Goal: Task Accomplishment & Management: Complete application form

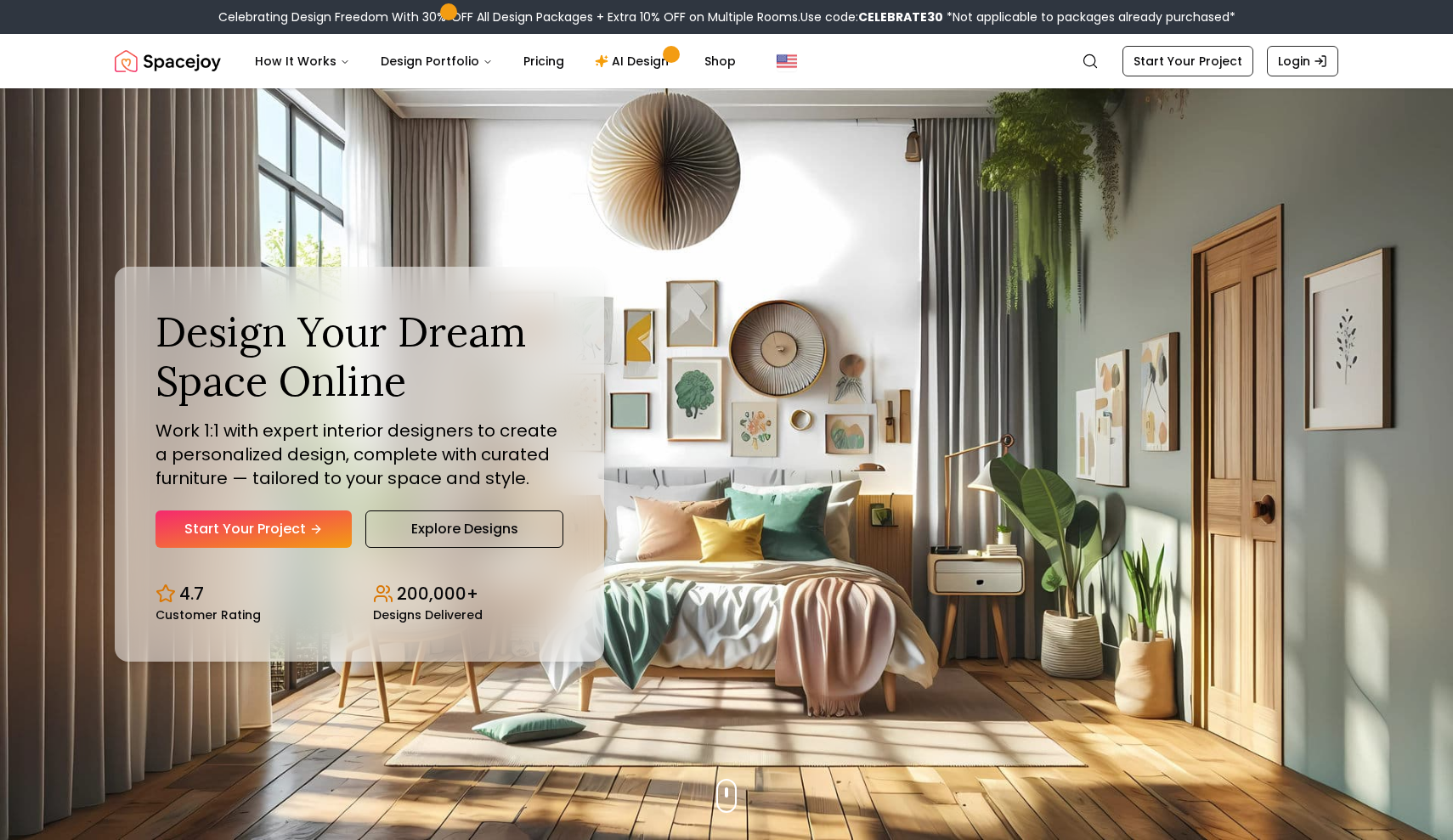
click at [289, 529] on link "Start Your Project" at bounding box center [254, 529] width 196 height 37
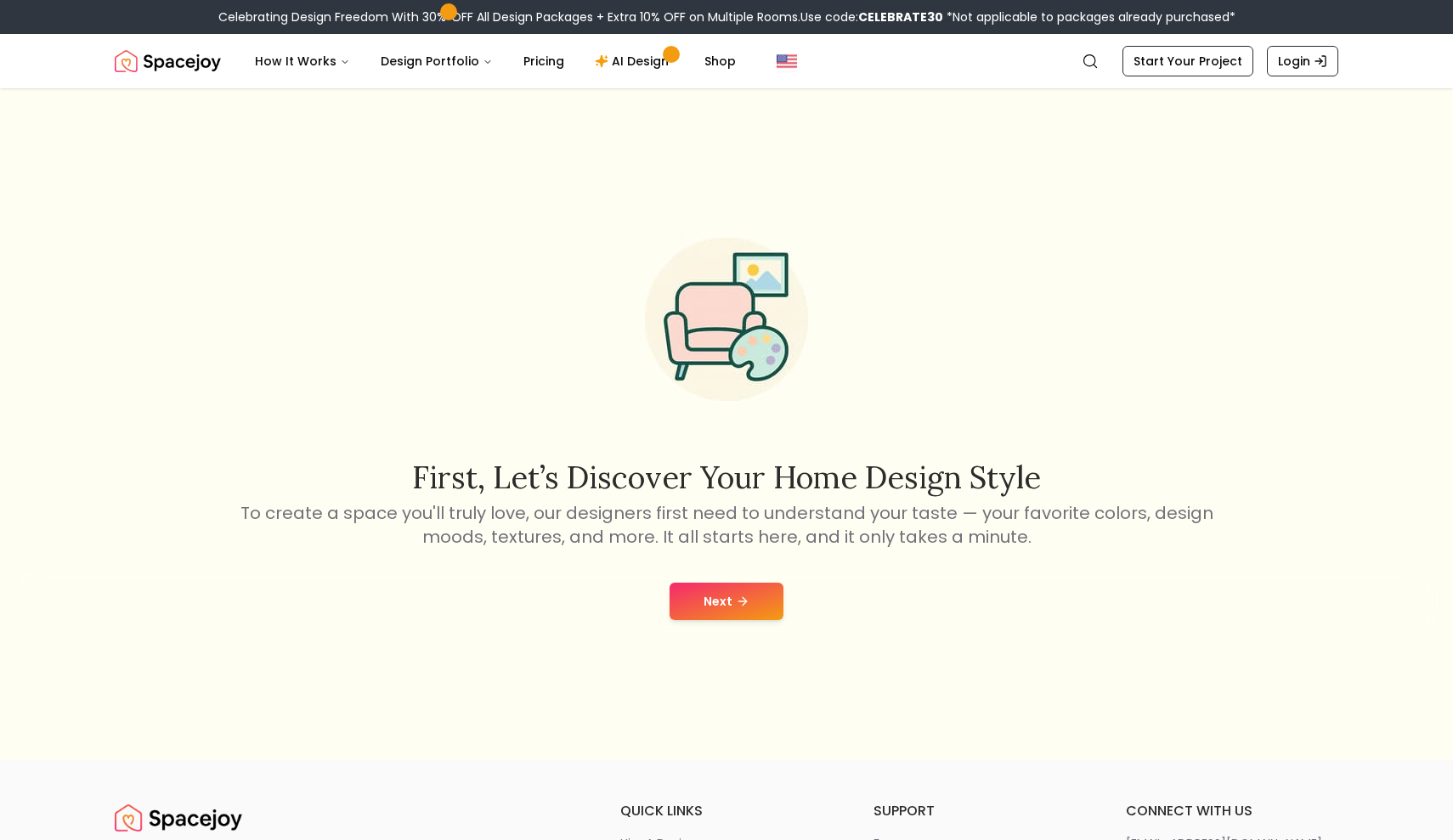
click at [704, 600] on button "Next" at bounding box center [726, 601] width 114 height 37
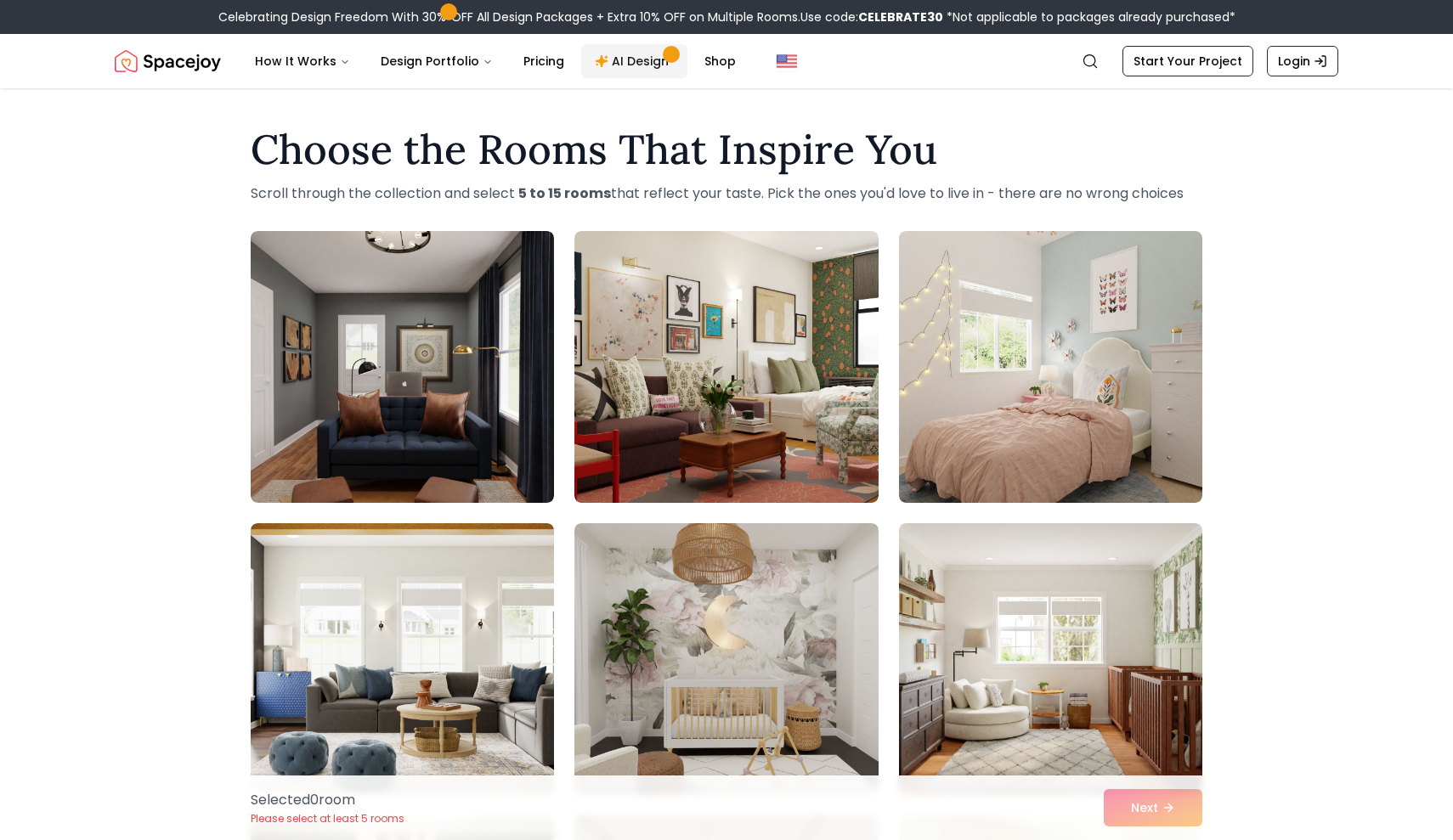
click at [619, 48] on link "AI Design" at bounding box center [633, 61] width 106 height 34
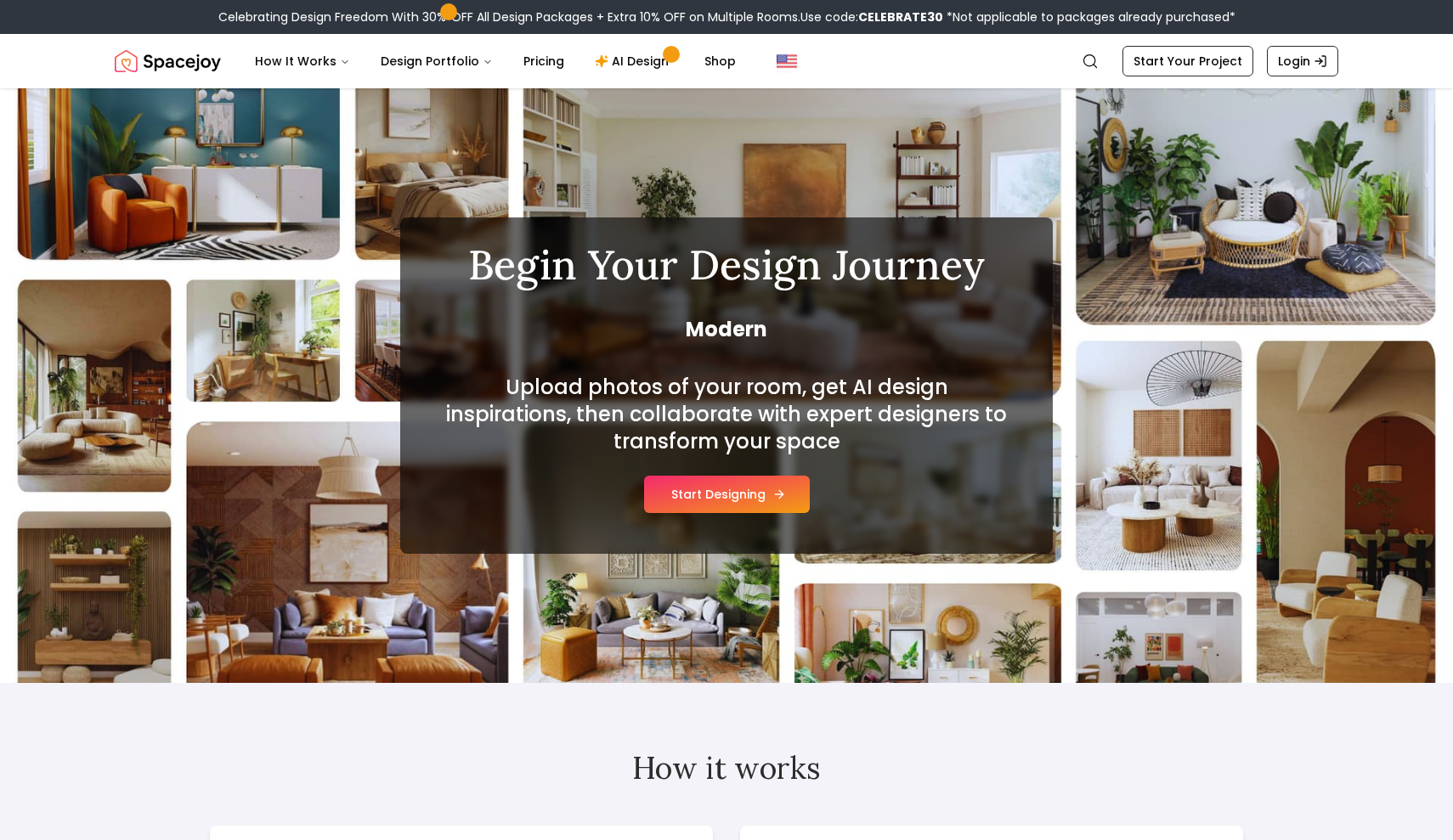
click at [672, 484] on button "Start Designing" at bounding box center [726, 494] width 165 height 37
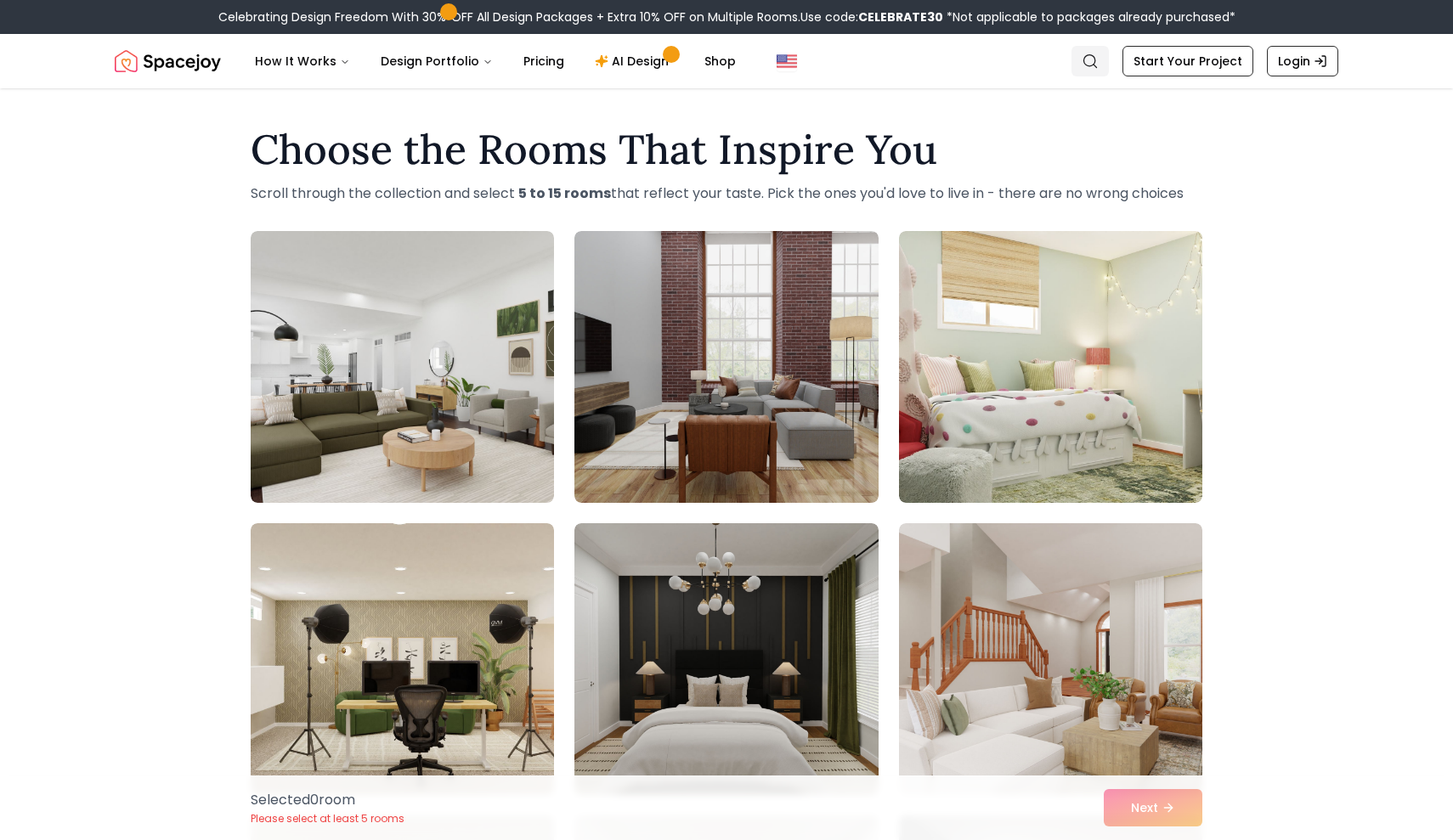
click at [1096, 64] on icon "Global" at bounding box center [1089, 61] width 17 height 17
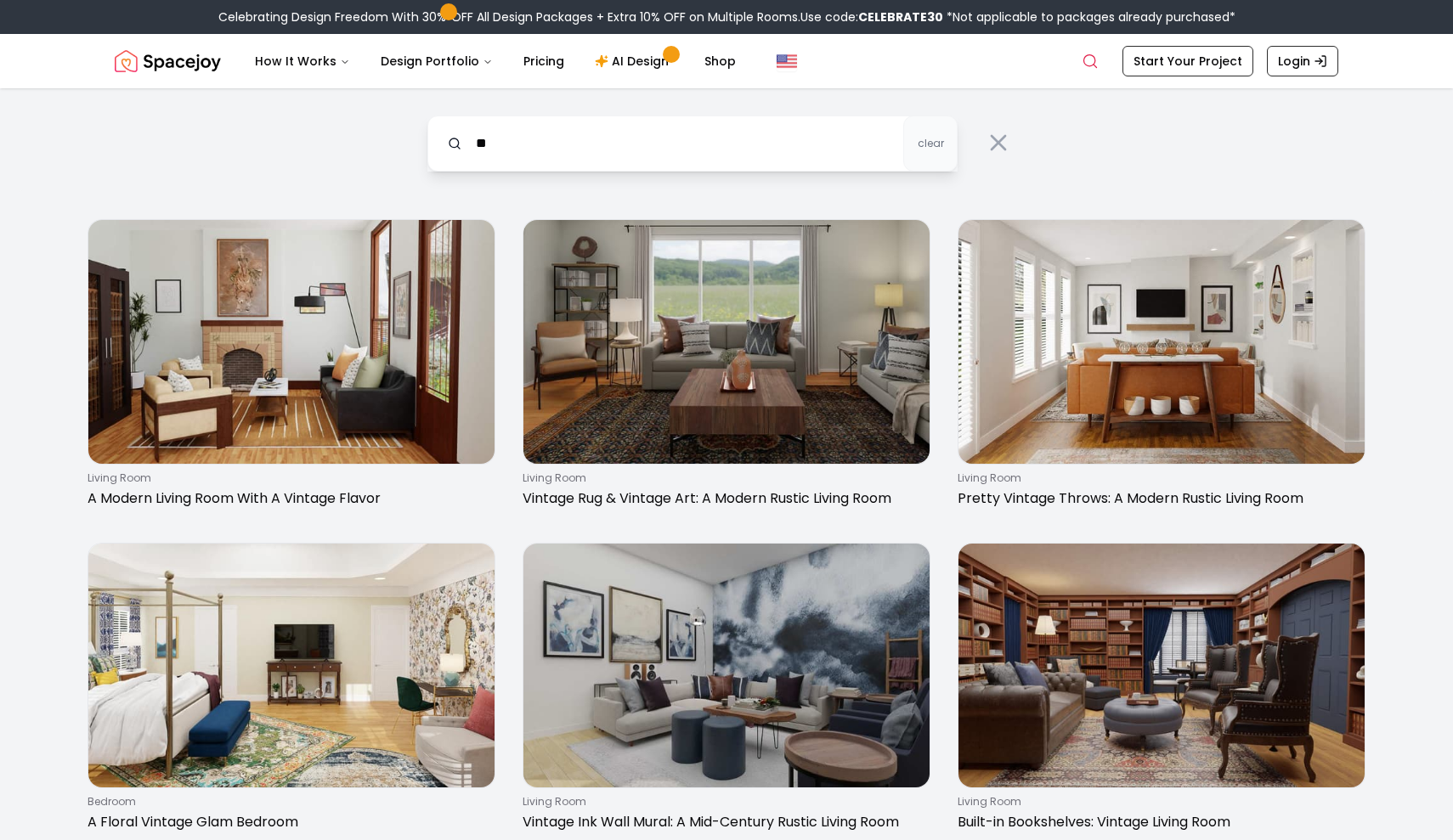
type input "*"
type input "**********"
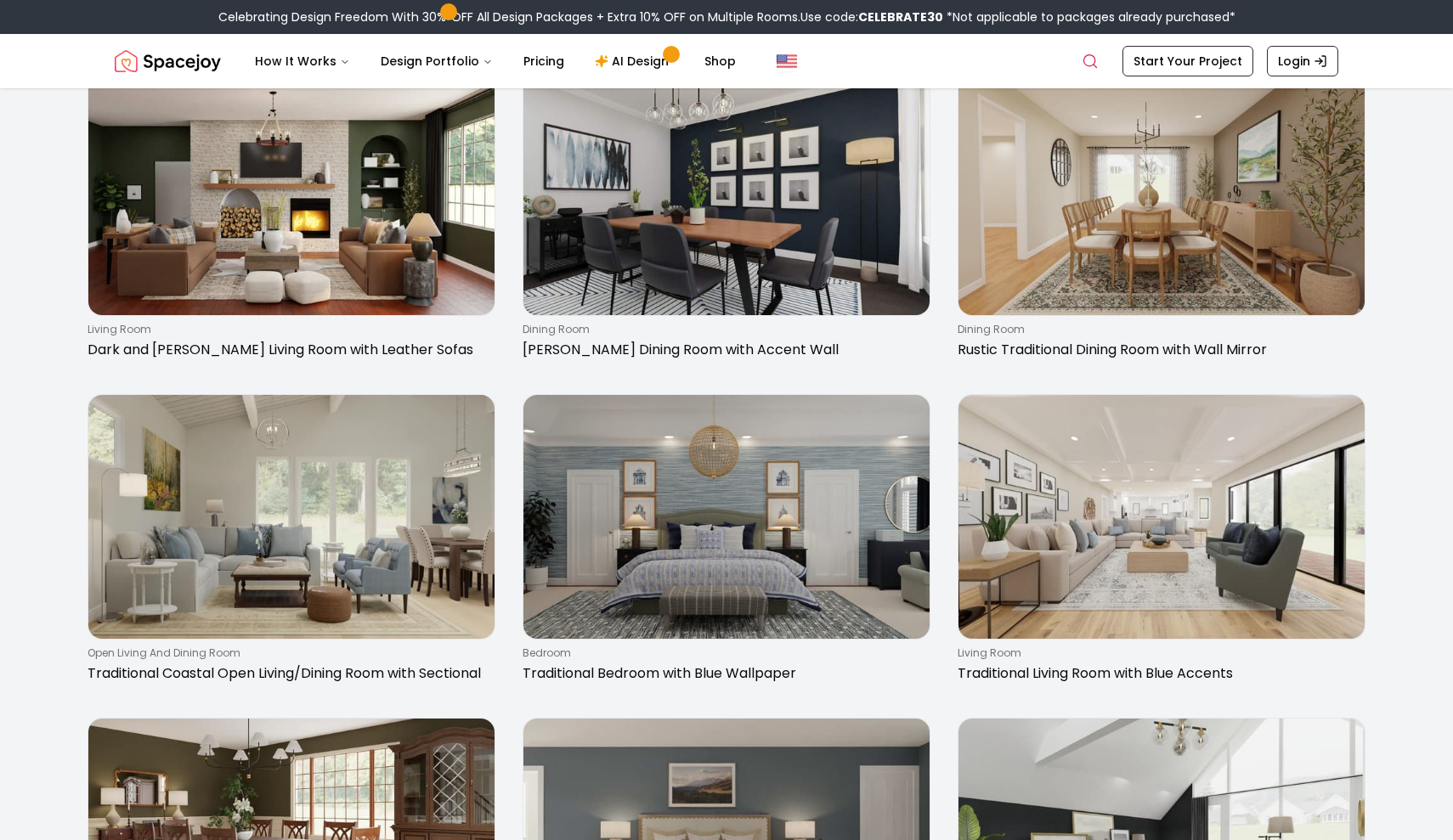
scroll to position [1390, 0]
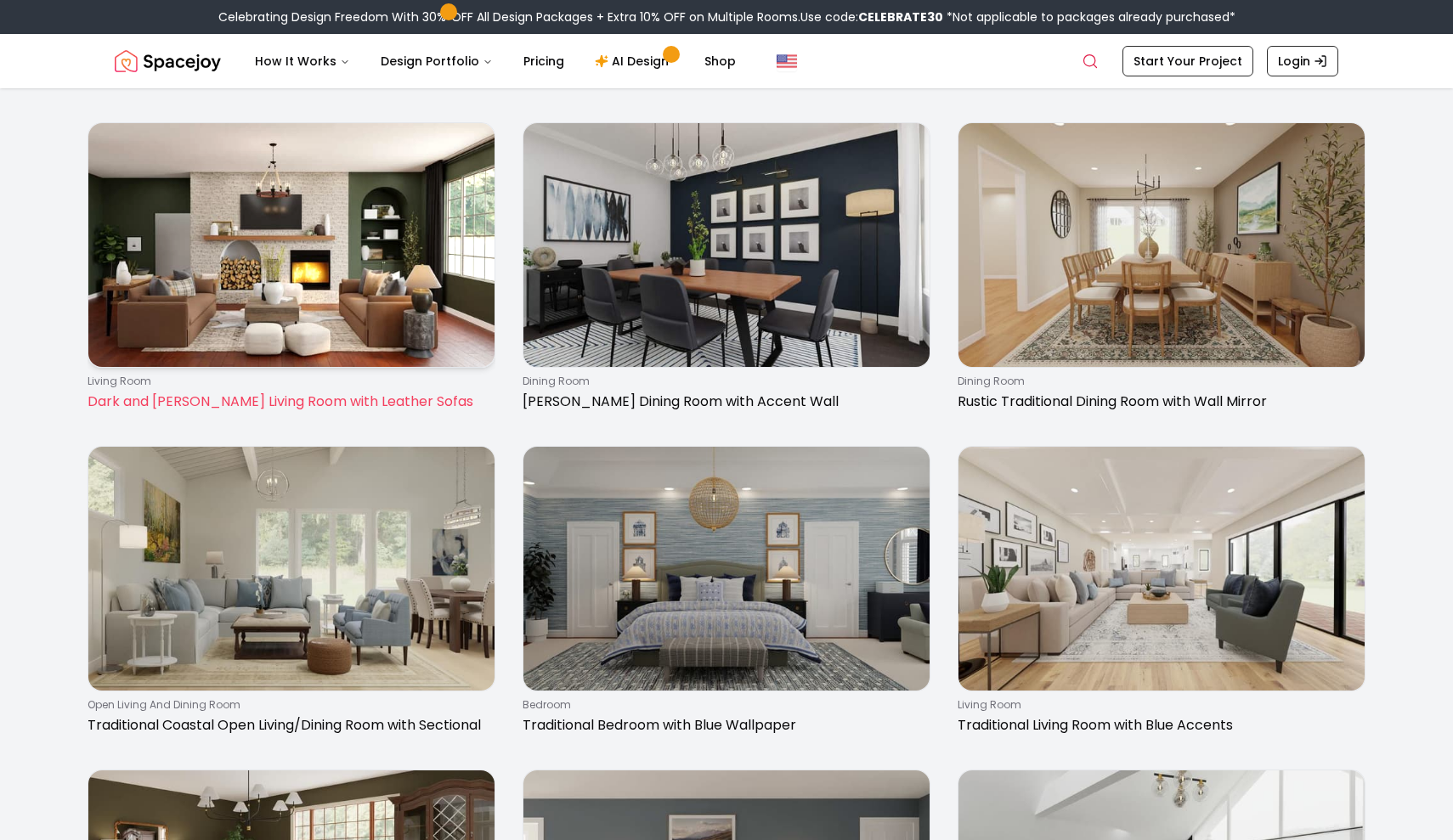
click at [374, 281] on img at bounding box center [291, 245] width 406 height 244
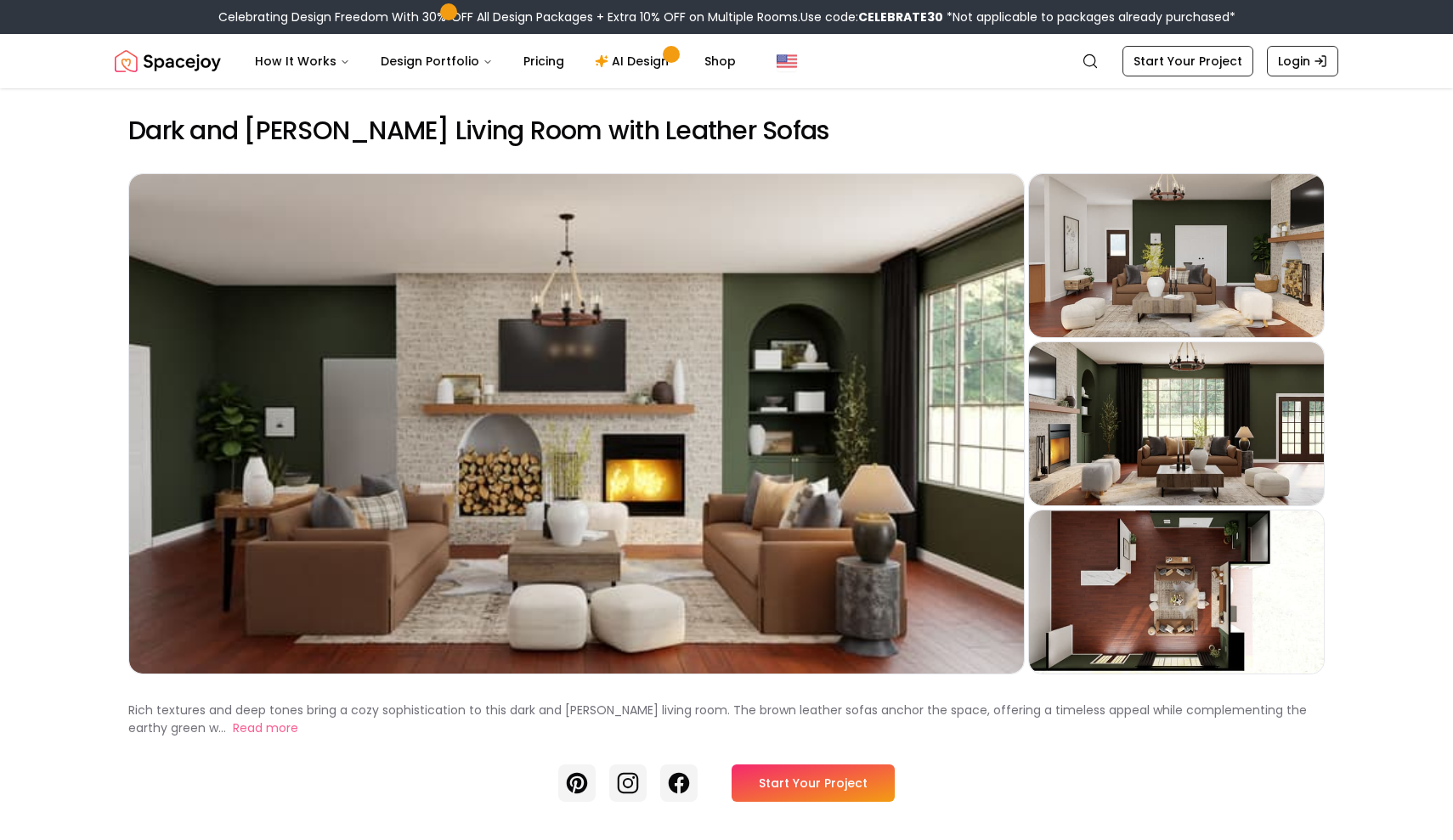
click at [780, 796] on link "Start Your Project" at bounding box center [813, 783] width 164 height 37
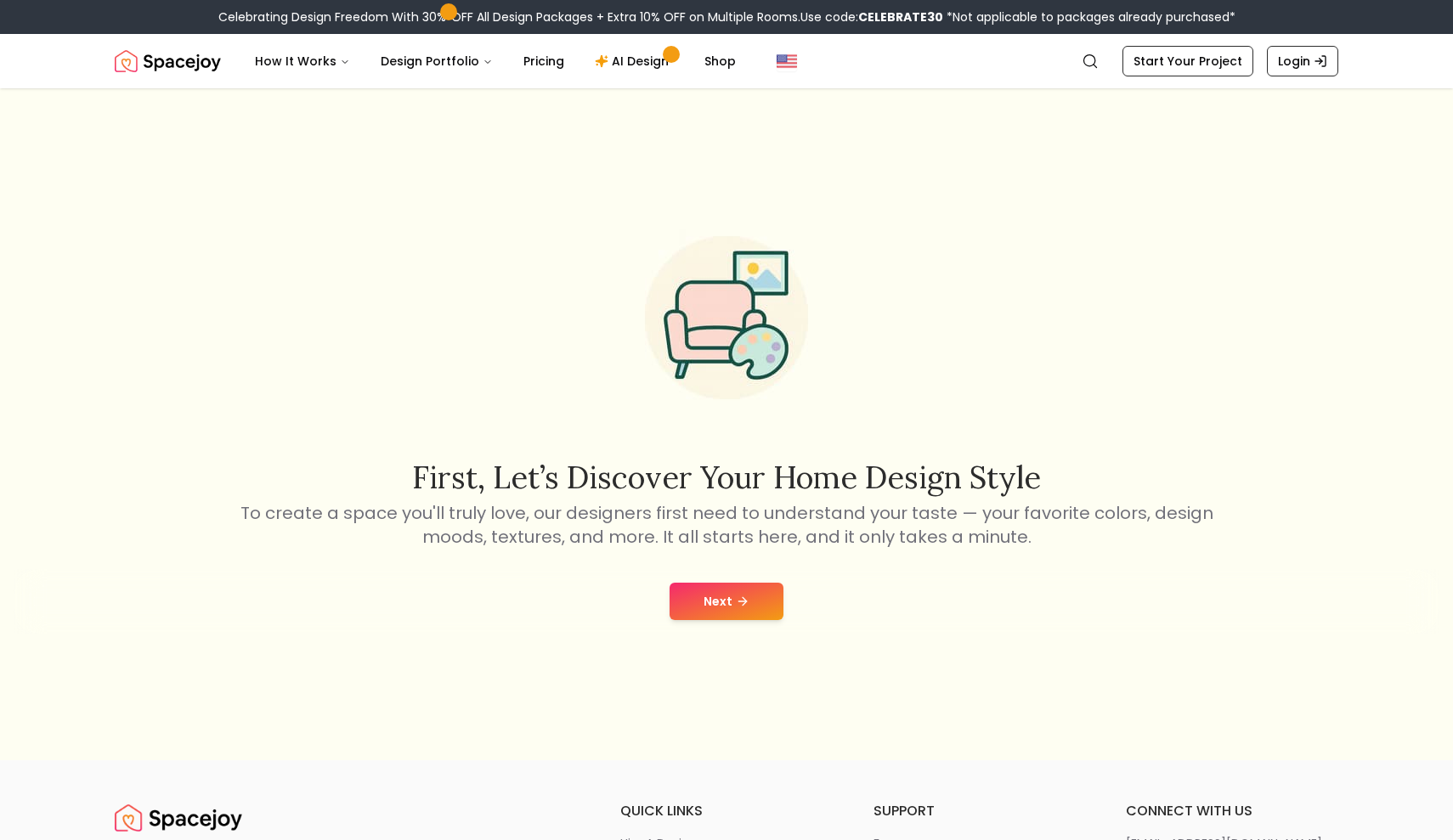
click at [736, 605] on icon at bounding box center [742, 601] width 14 height 14
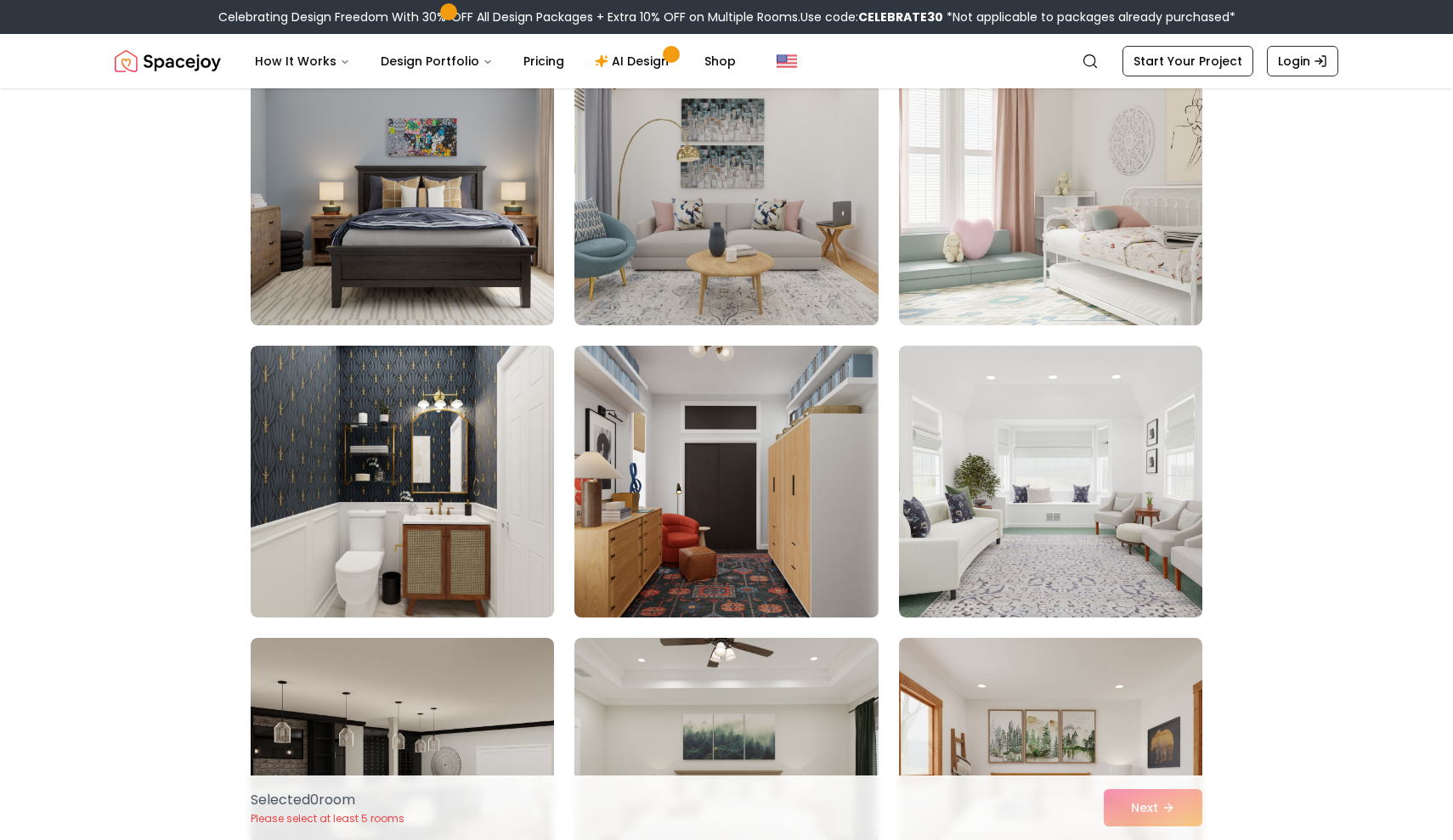
scroll to position [2919, 0]
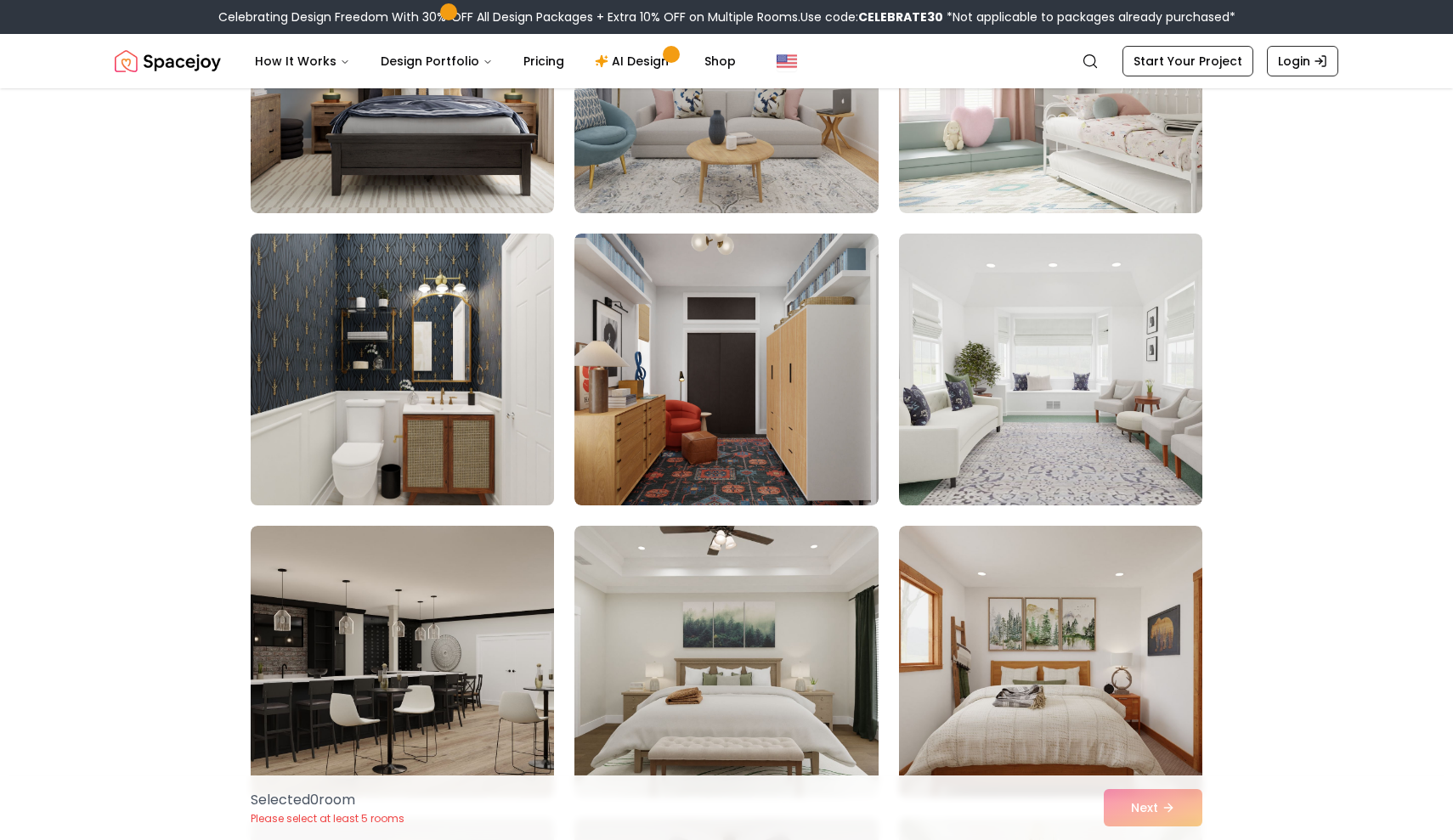
click at [449, 465] on img at bounding box center [401, 370] width 318 height 286
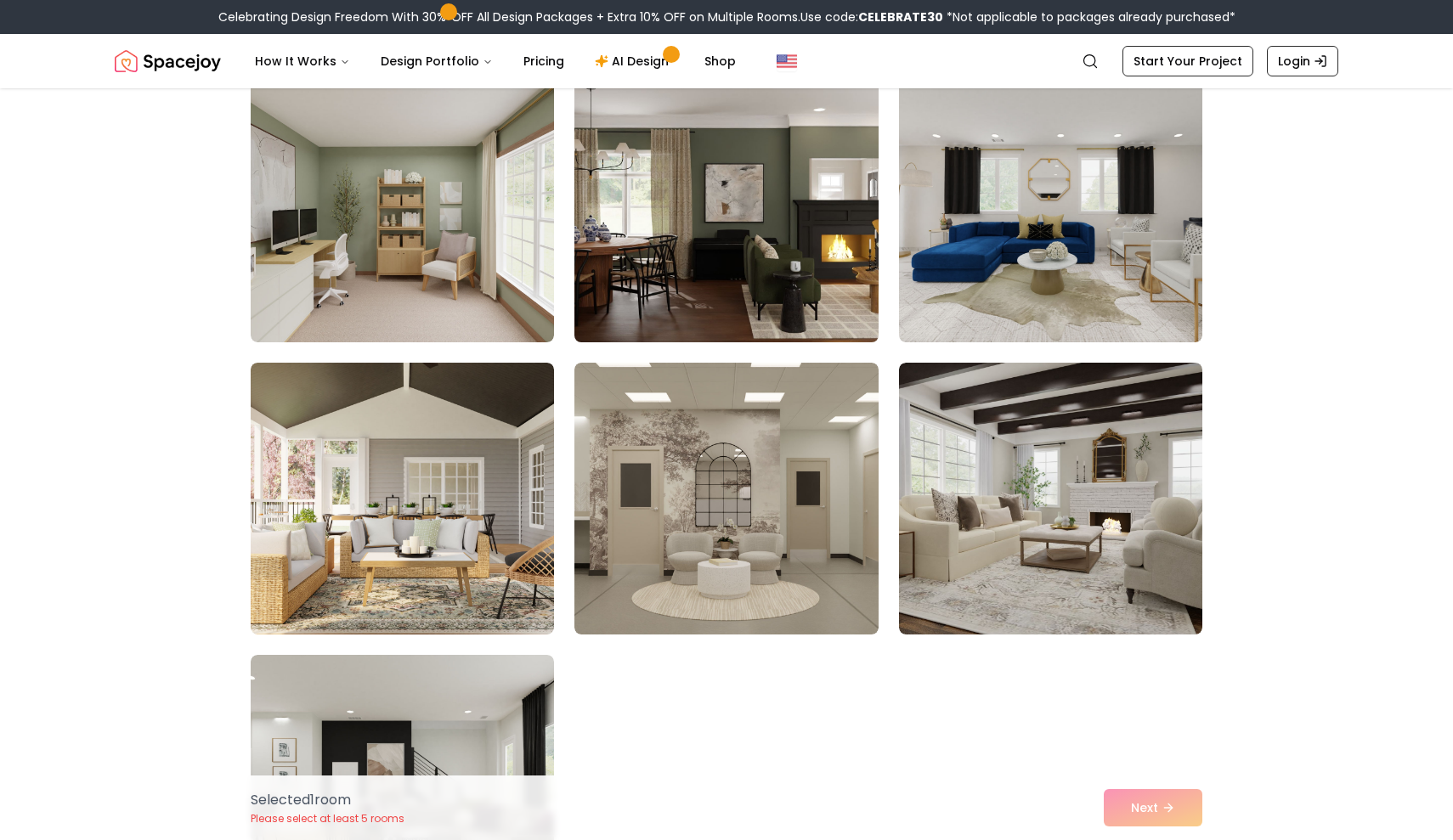
scroll to position [6297, 0]
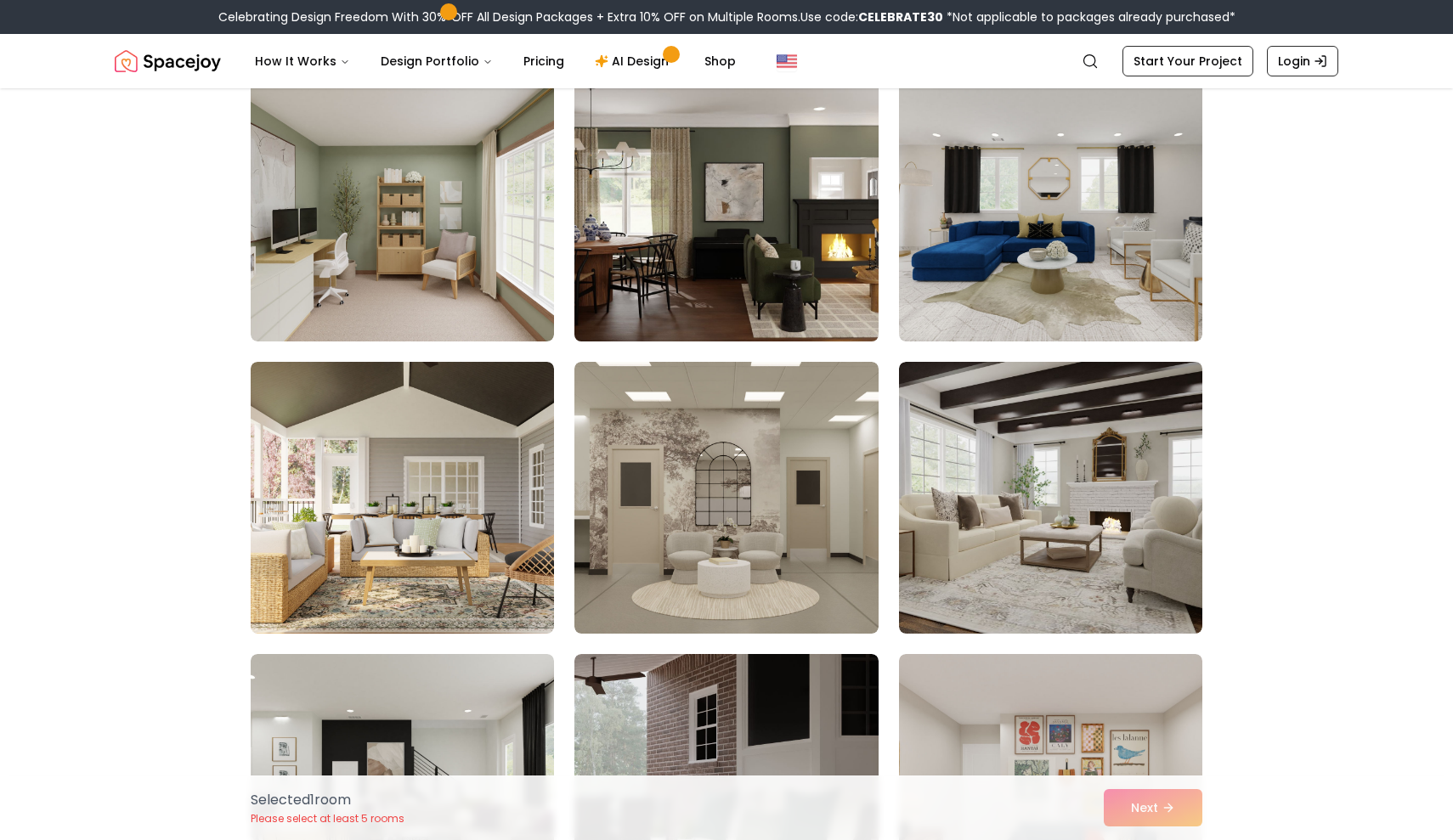
click at [748, 334] on img at bounding box center [726, 206] width 318 height 286
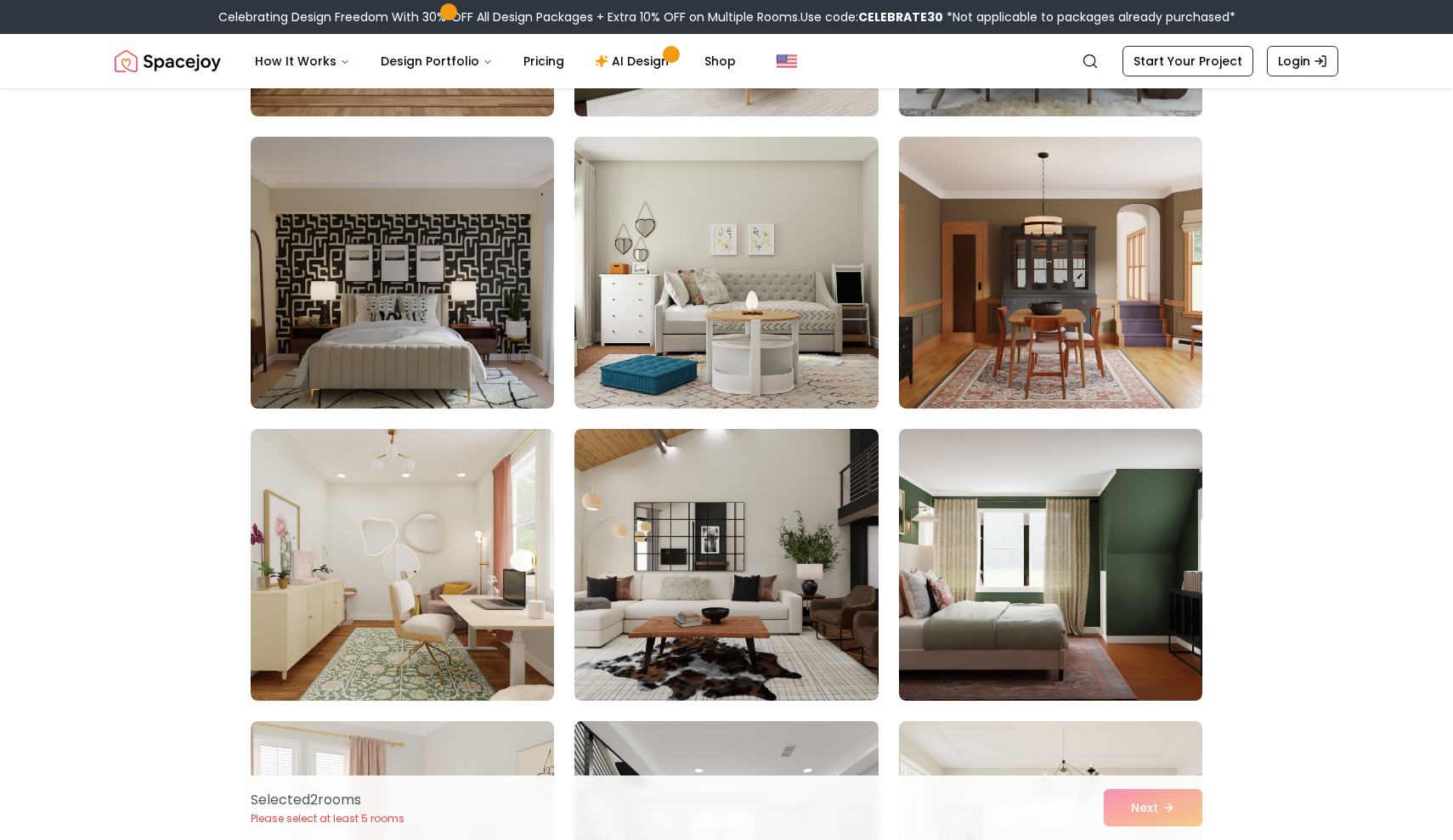
scroll to position [981, 0]
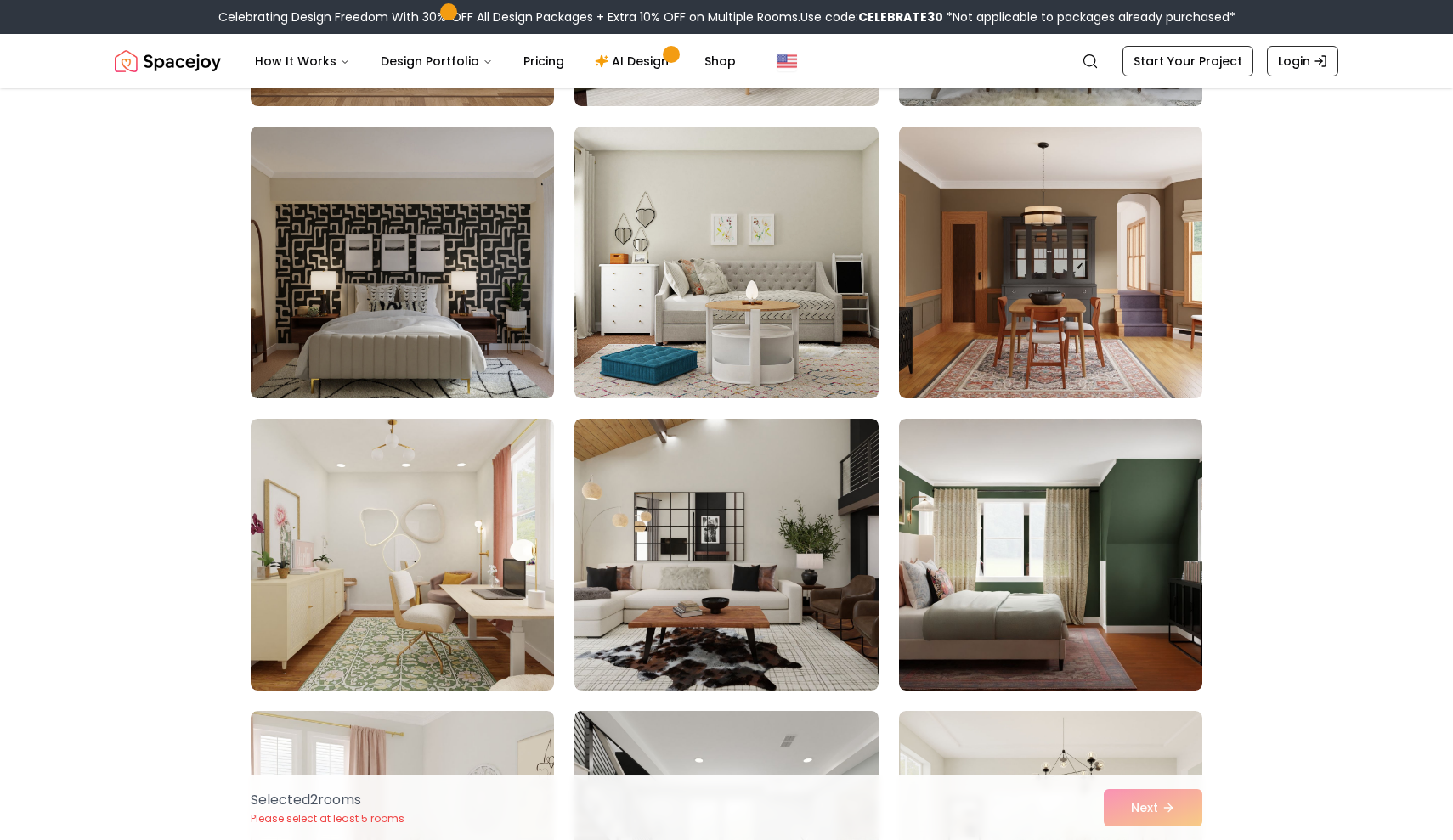
click at [976, 555] on img at bounding box center [1051, 555] width 304 height 272
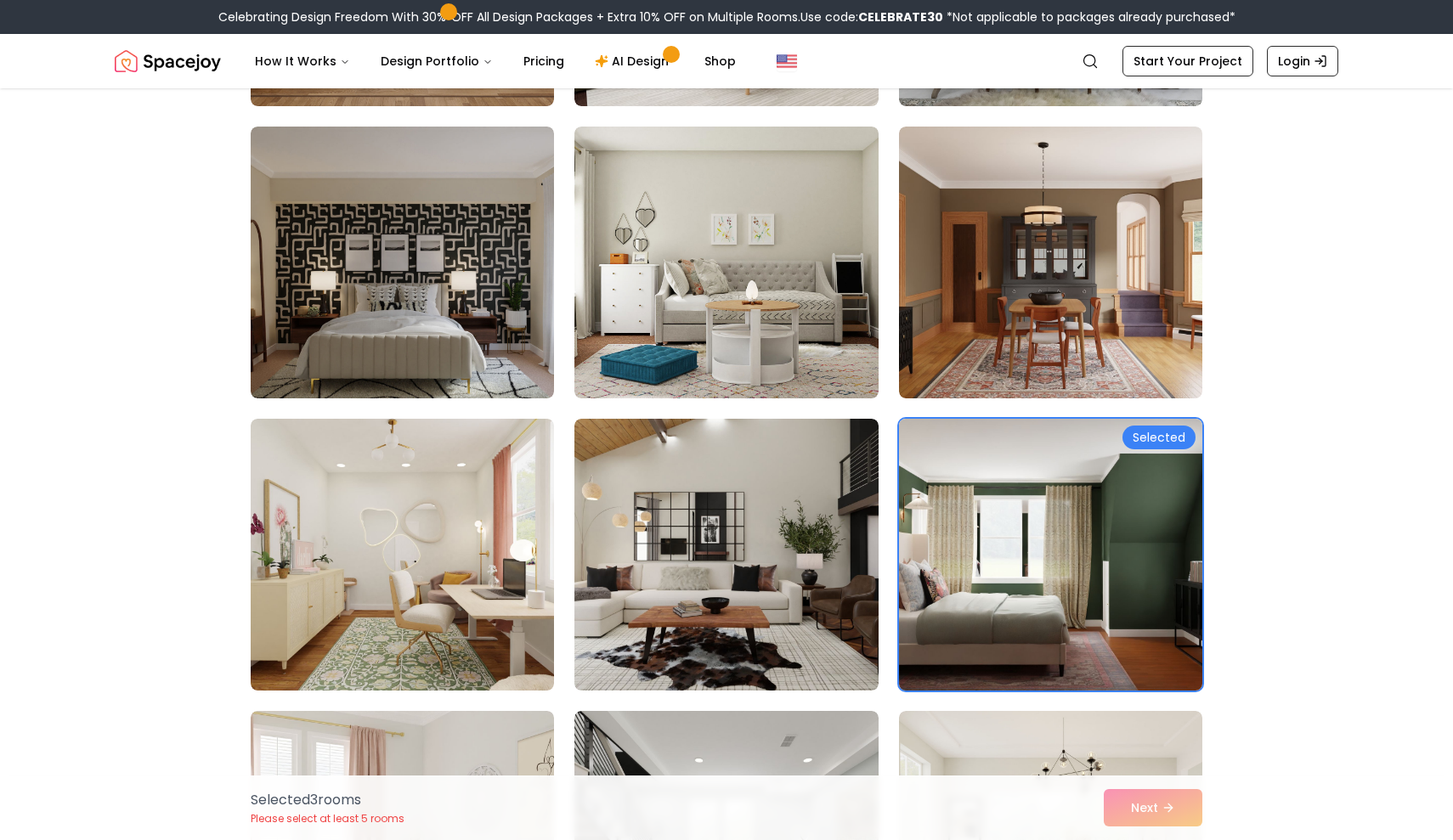
click at [1024, 526] on img at bounding box center [1050, 555] width 318 height 286
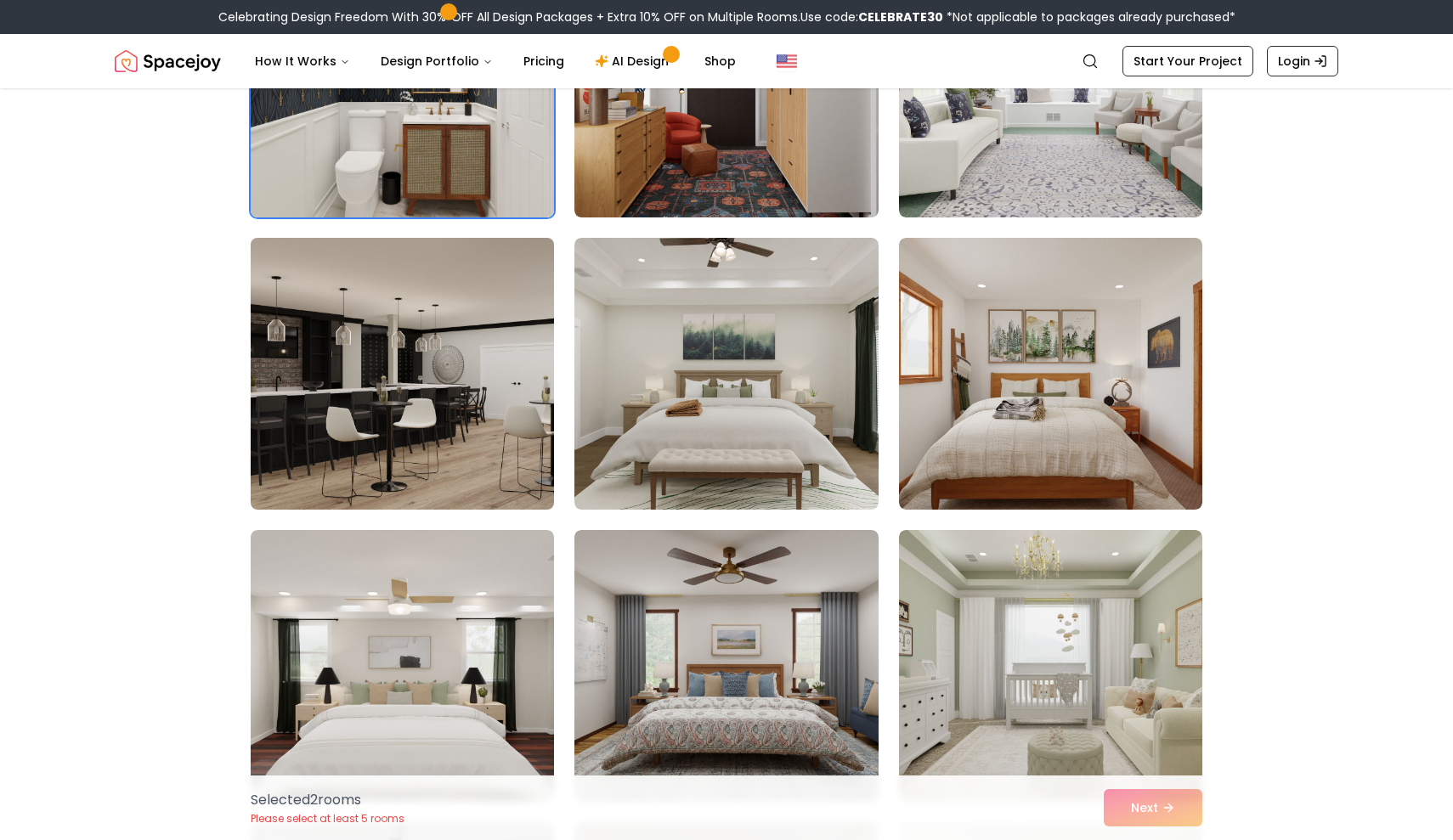
scroll to position [3206, 0]
click at [441, 461] on img at bounding box center [401, 375] width 318 height 286
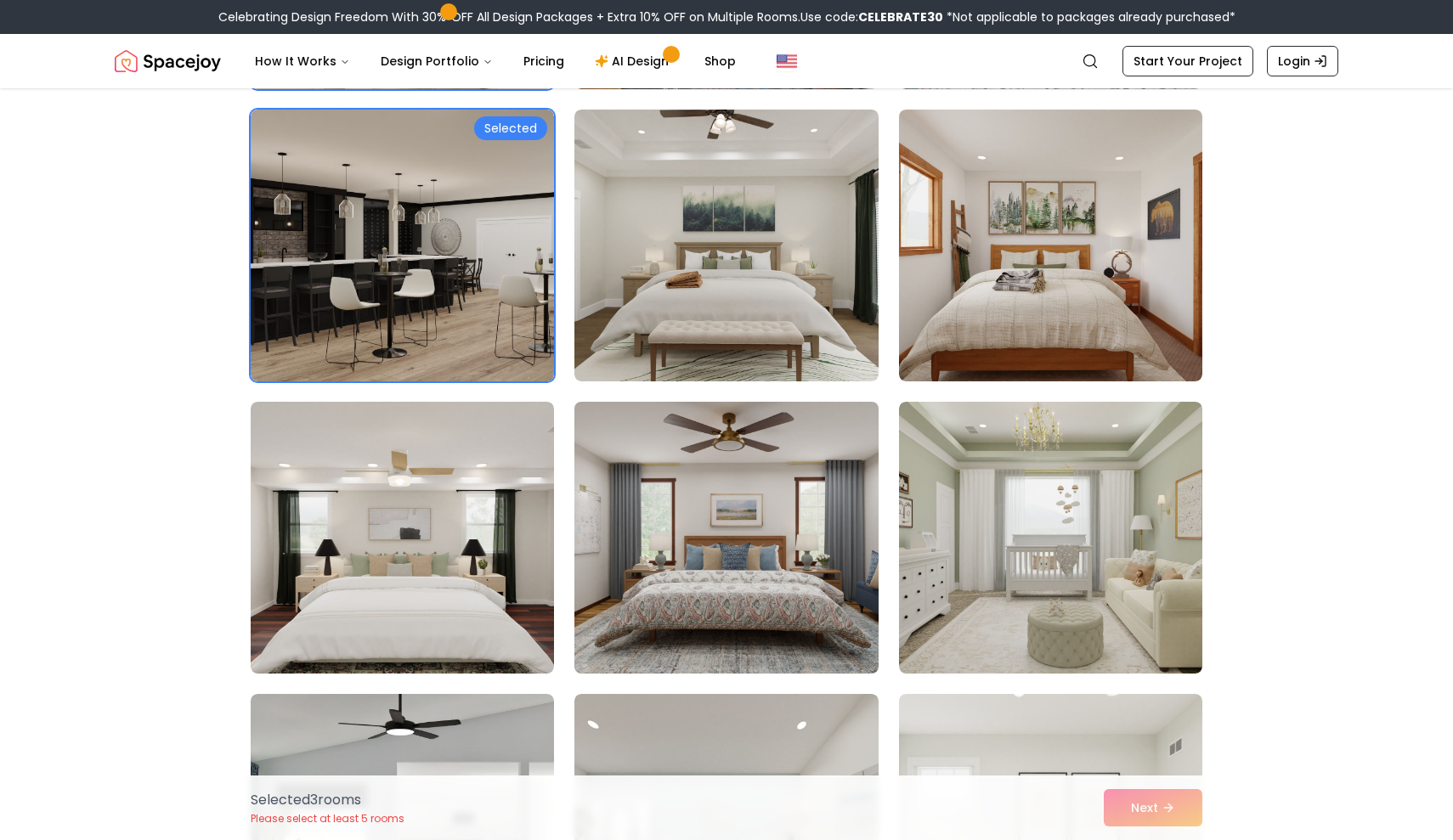
scroll to position [3628, 0]
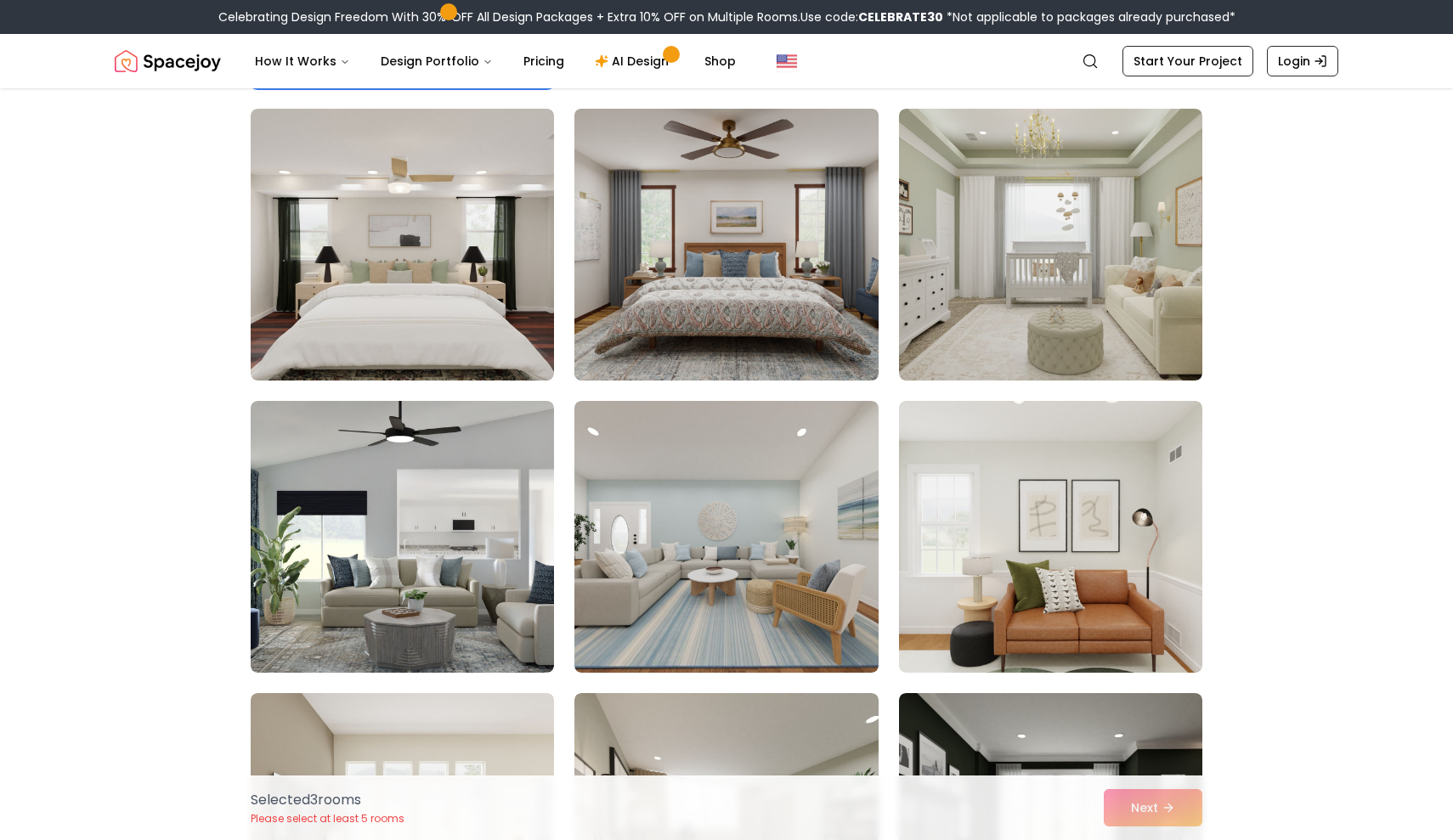
click at [779, 292] on img at bounding box center [726, 245] width 318 height 286
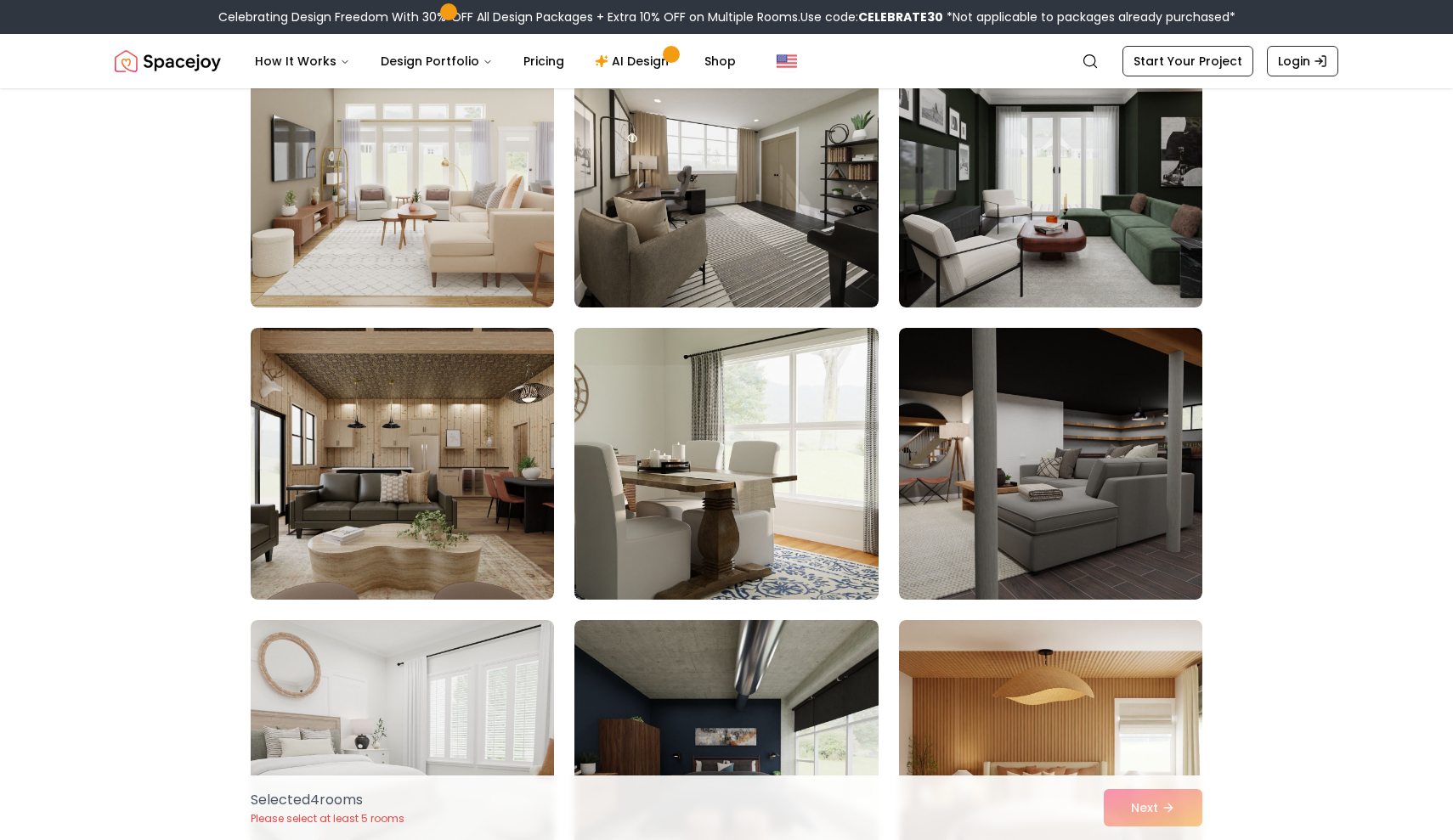
scroll to position [4300, 0]
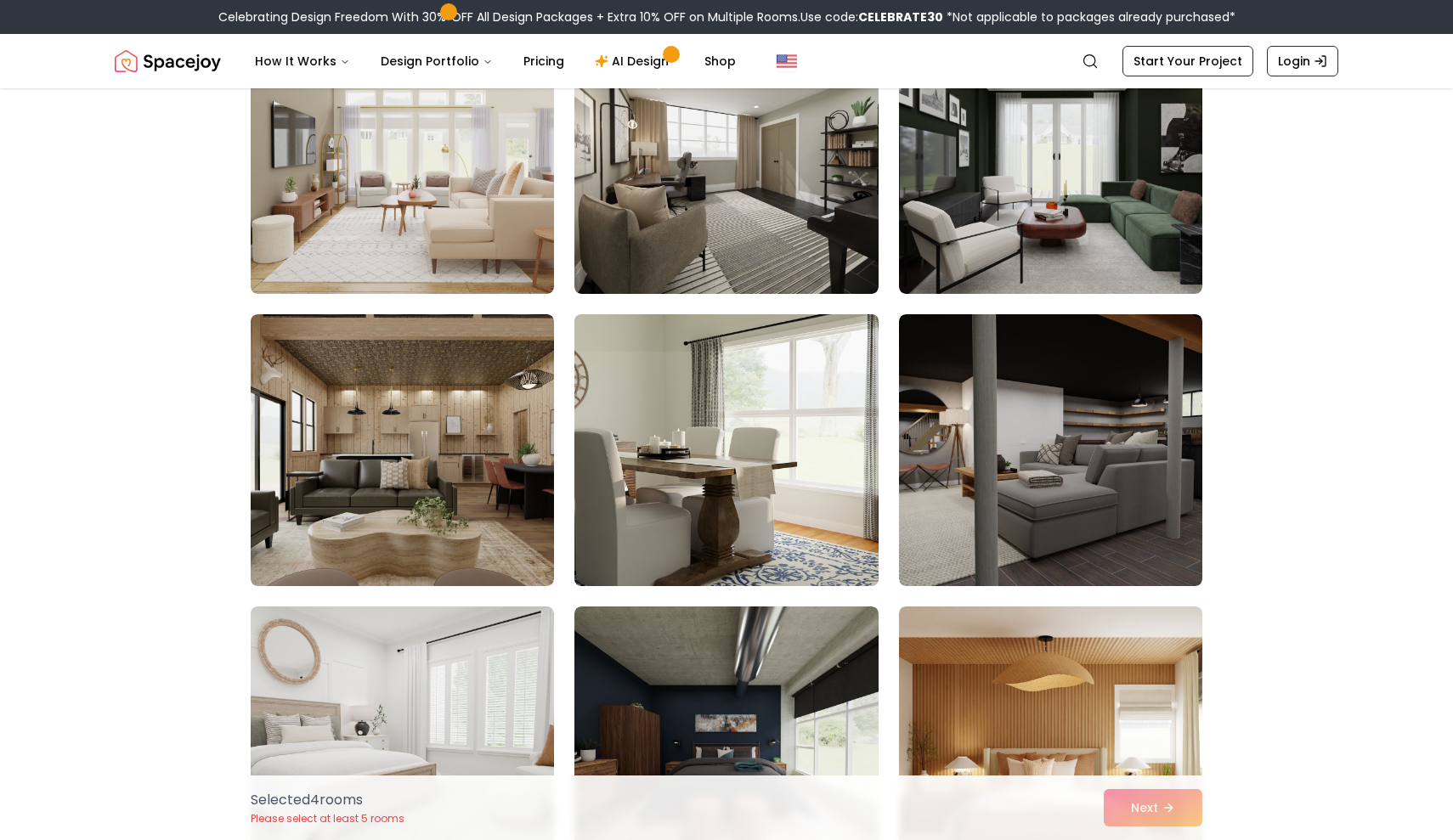
click at [743, 492] on img at bounding box center [726, 450] width 318 height 286
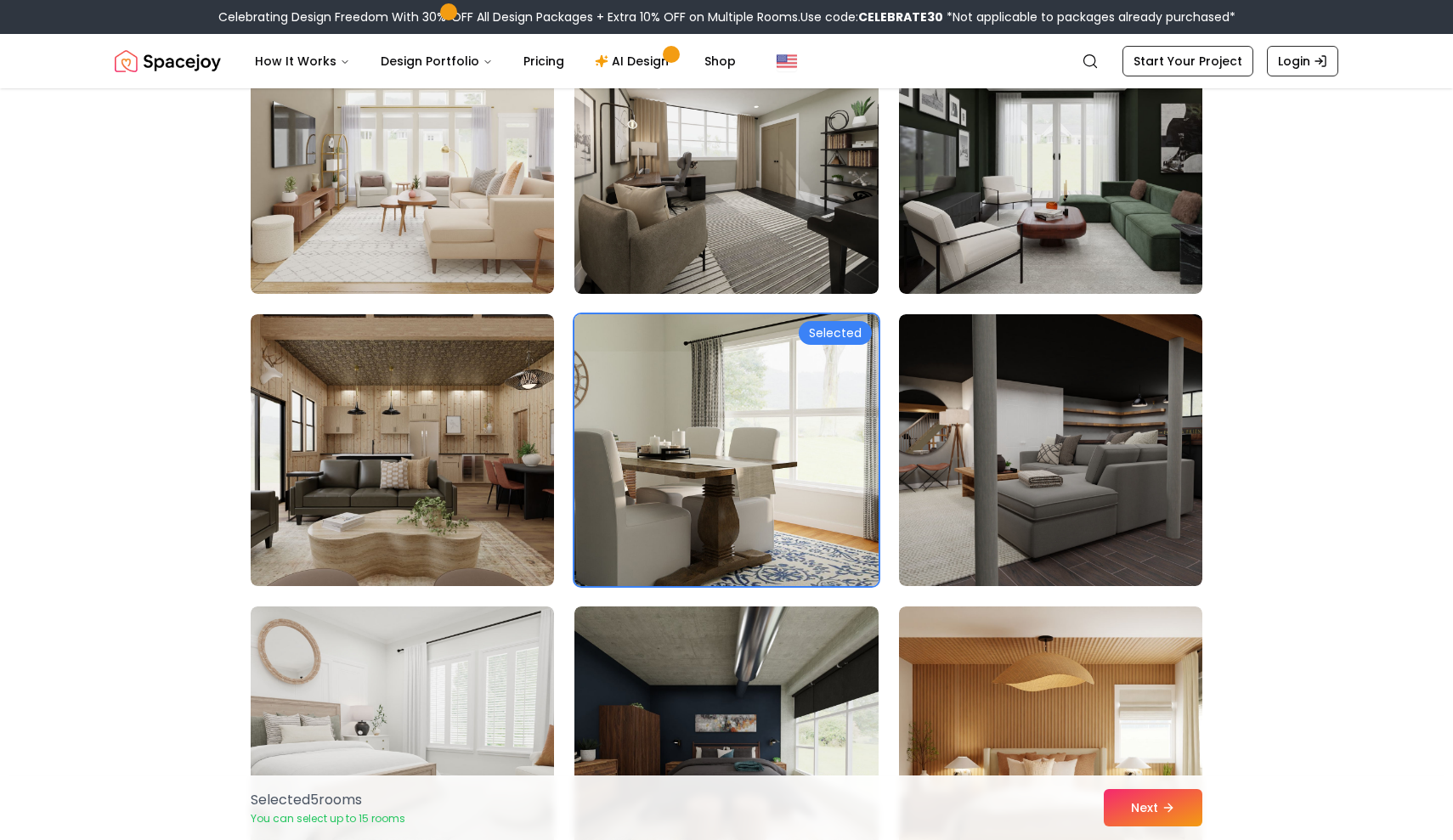
click at [743, 492] on img at bounding box center [726, 450] width 318 height 286
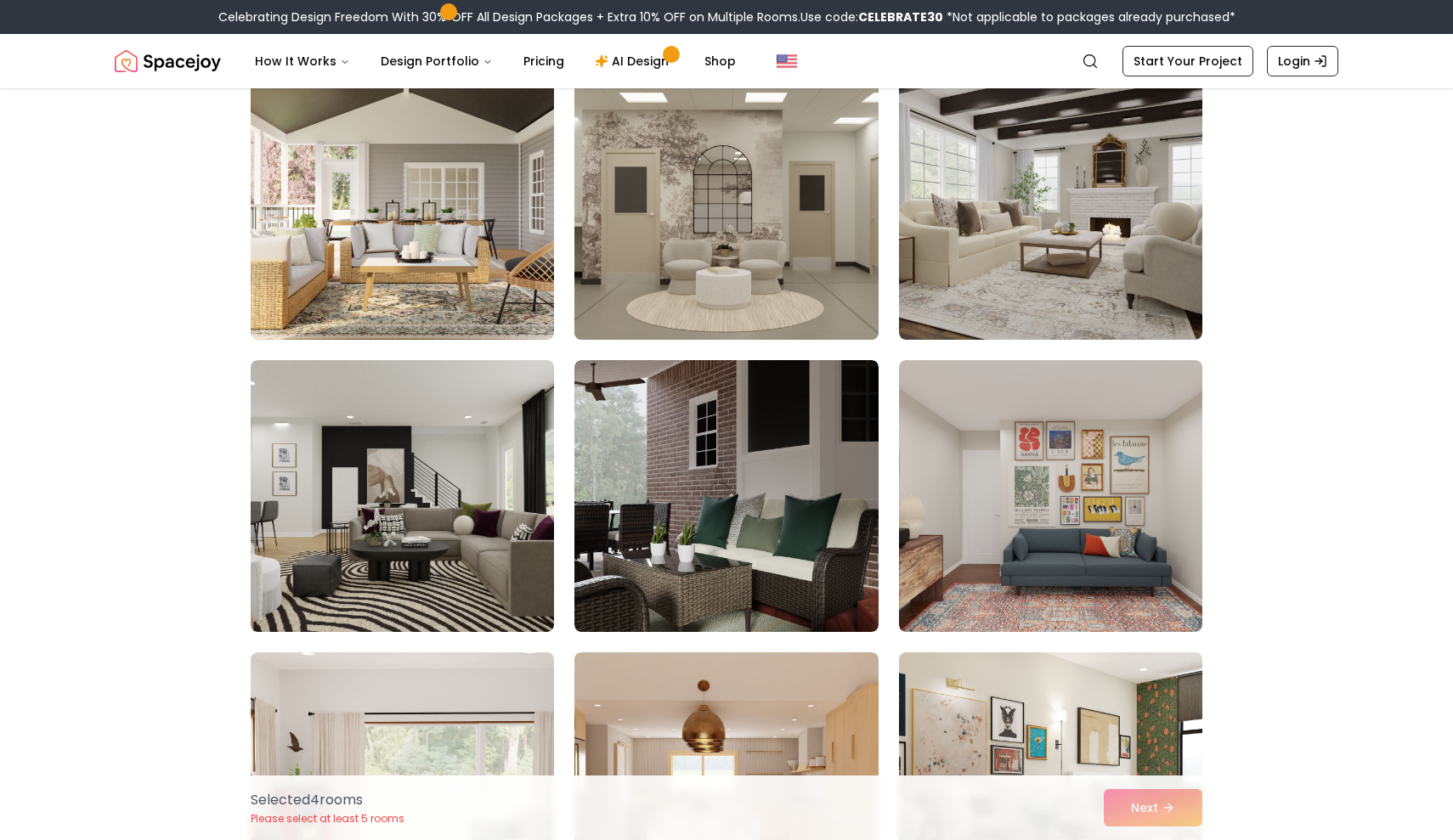
scroll to position [6590, 0]
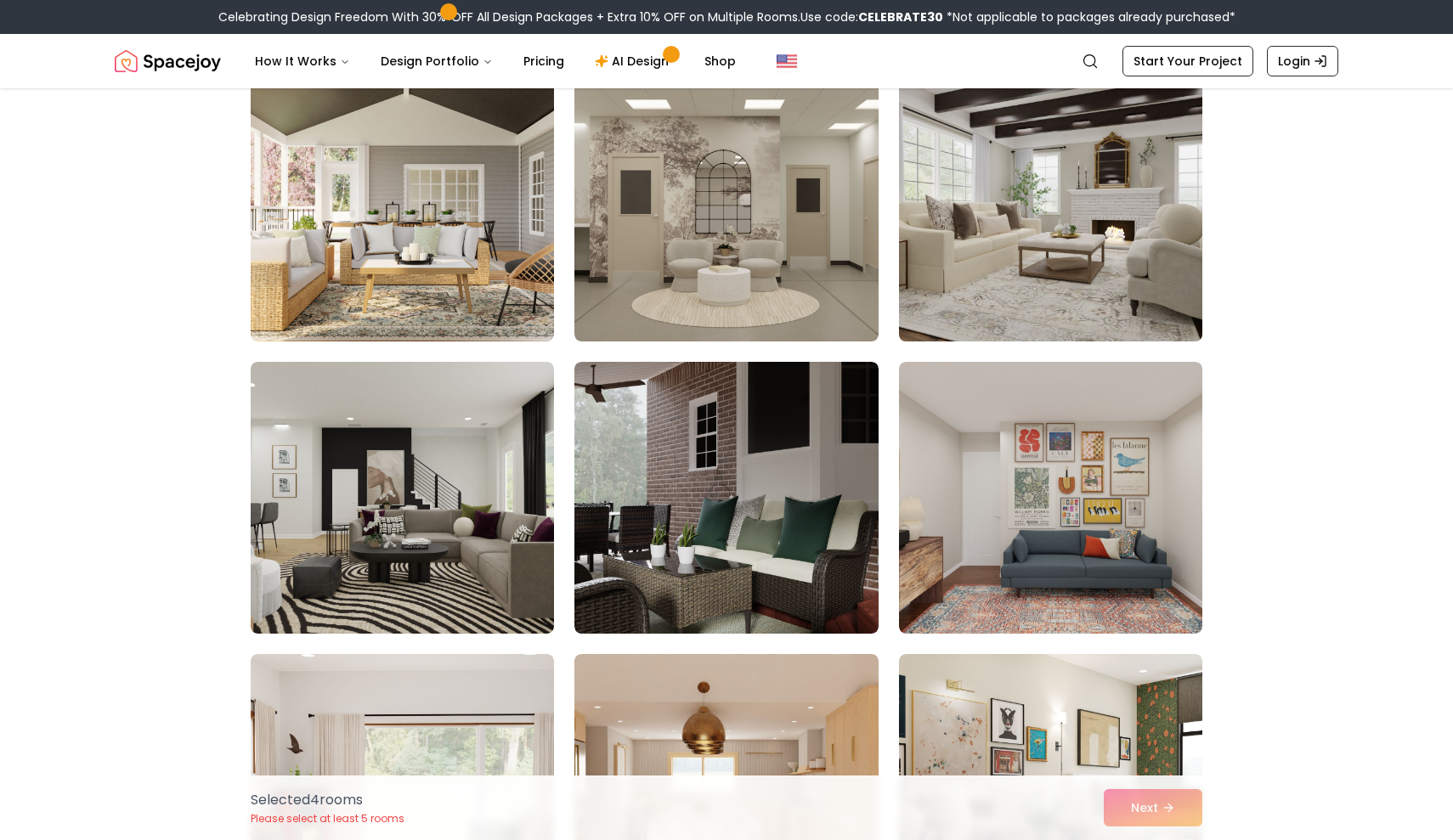
click at [963, 238] on img at bounding box center [1050, 206] width 318 height 286
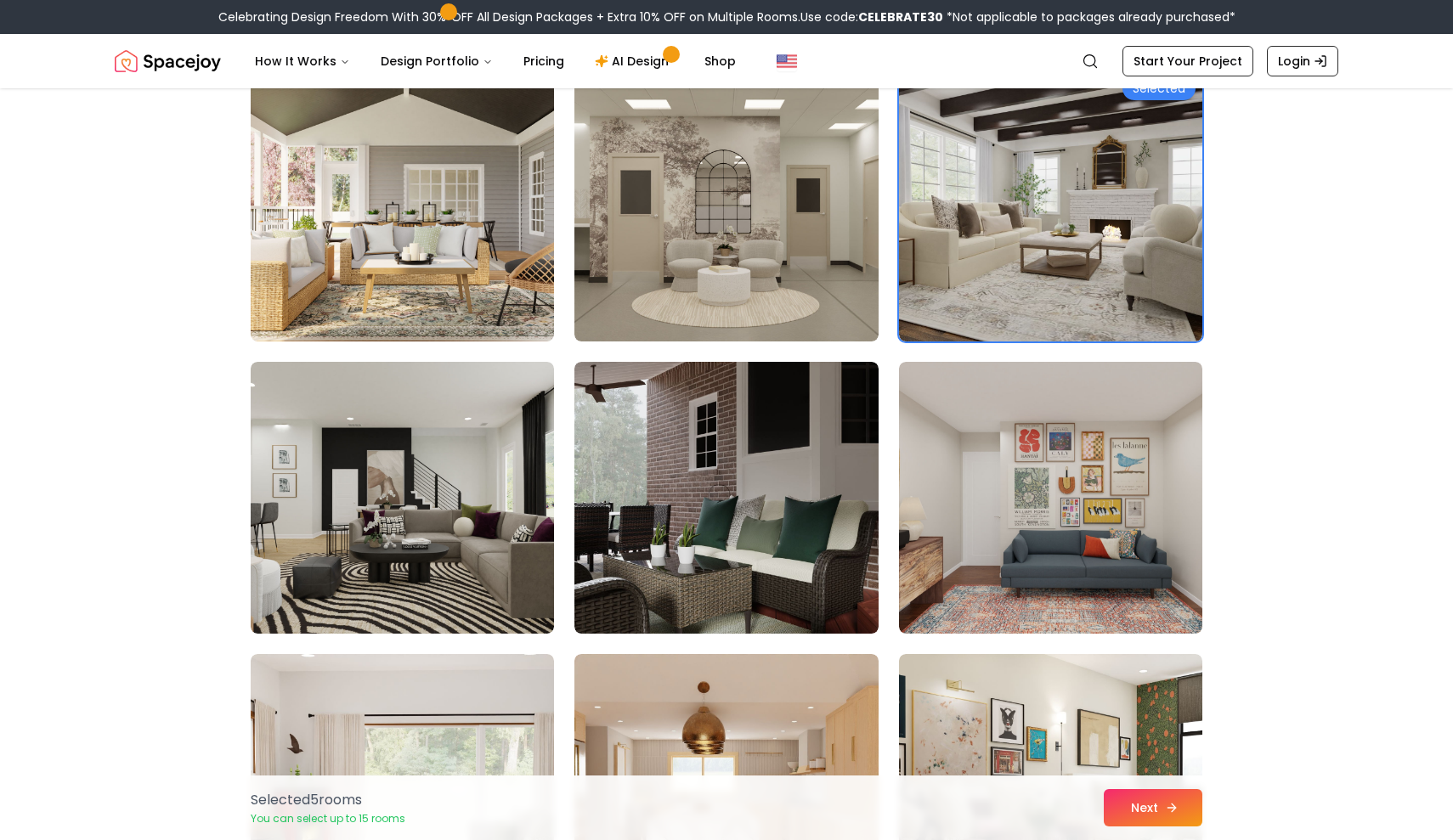
click at [1120, 815] on button "Next" at bounding box center [1152, 808] width 99 height 37
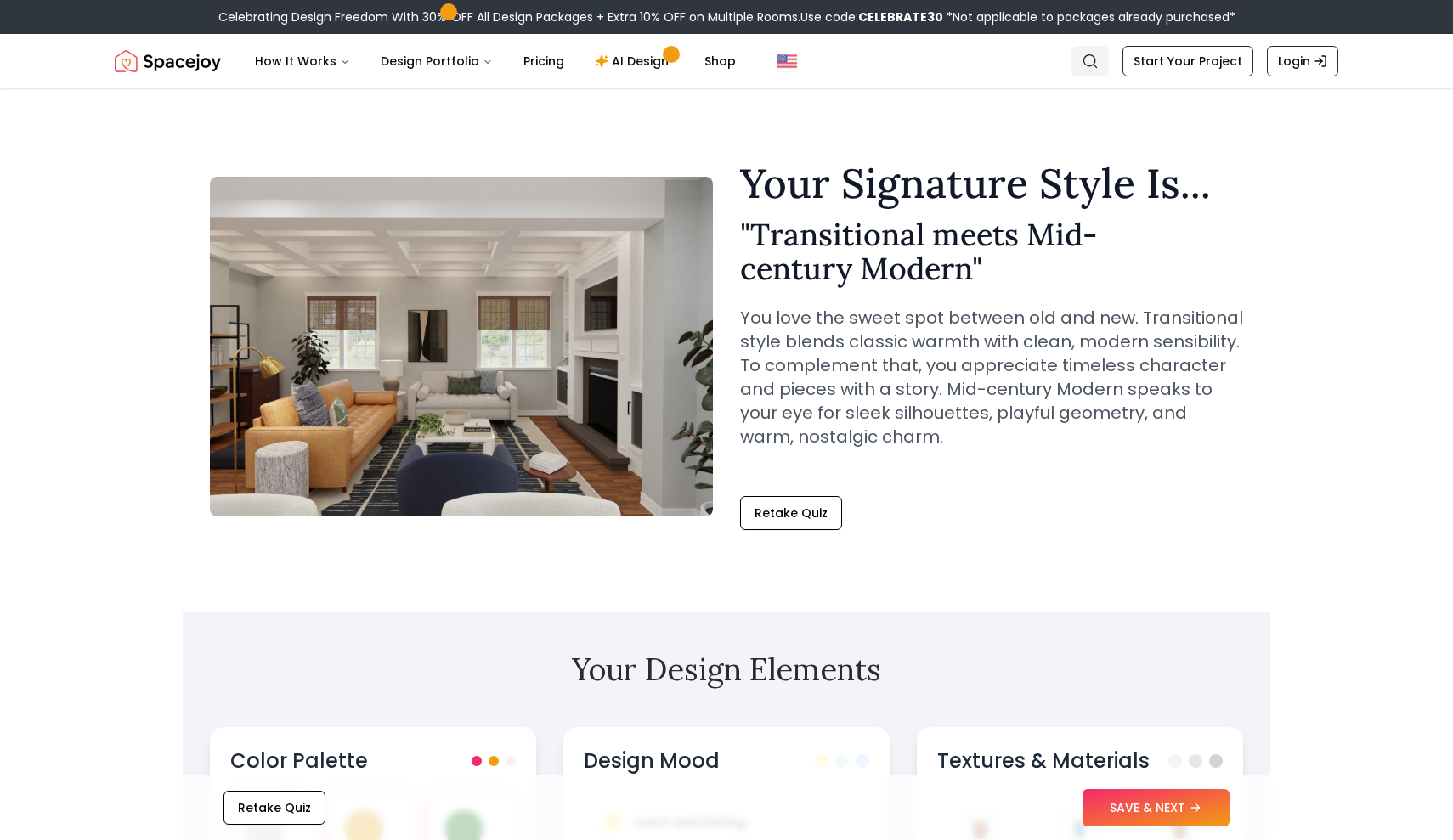
click at [1095, 64] on circle "Global" at bounding box center [1089, 60] width 11 height 11
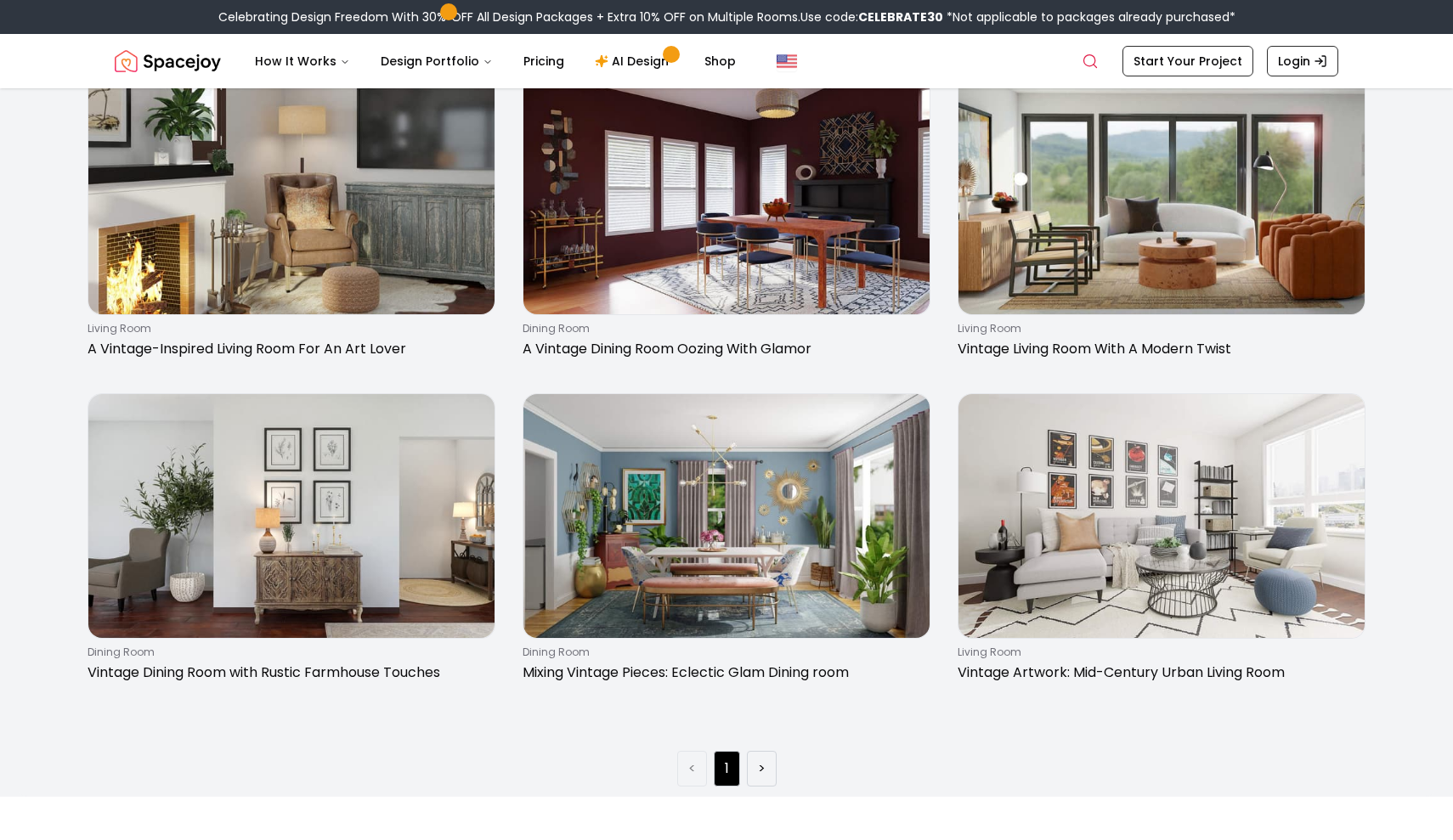
scroll to position [1460, 0]
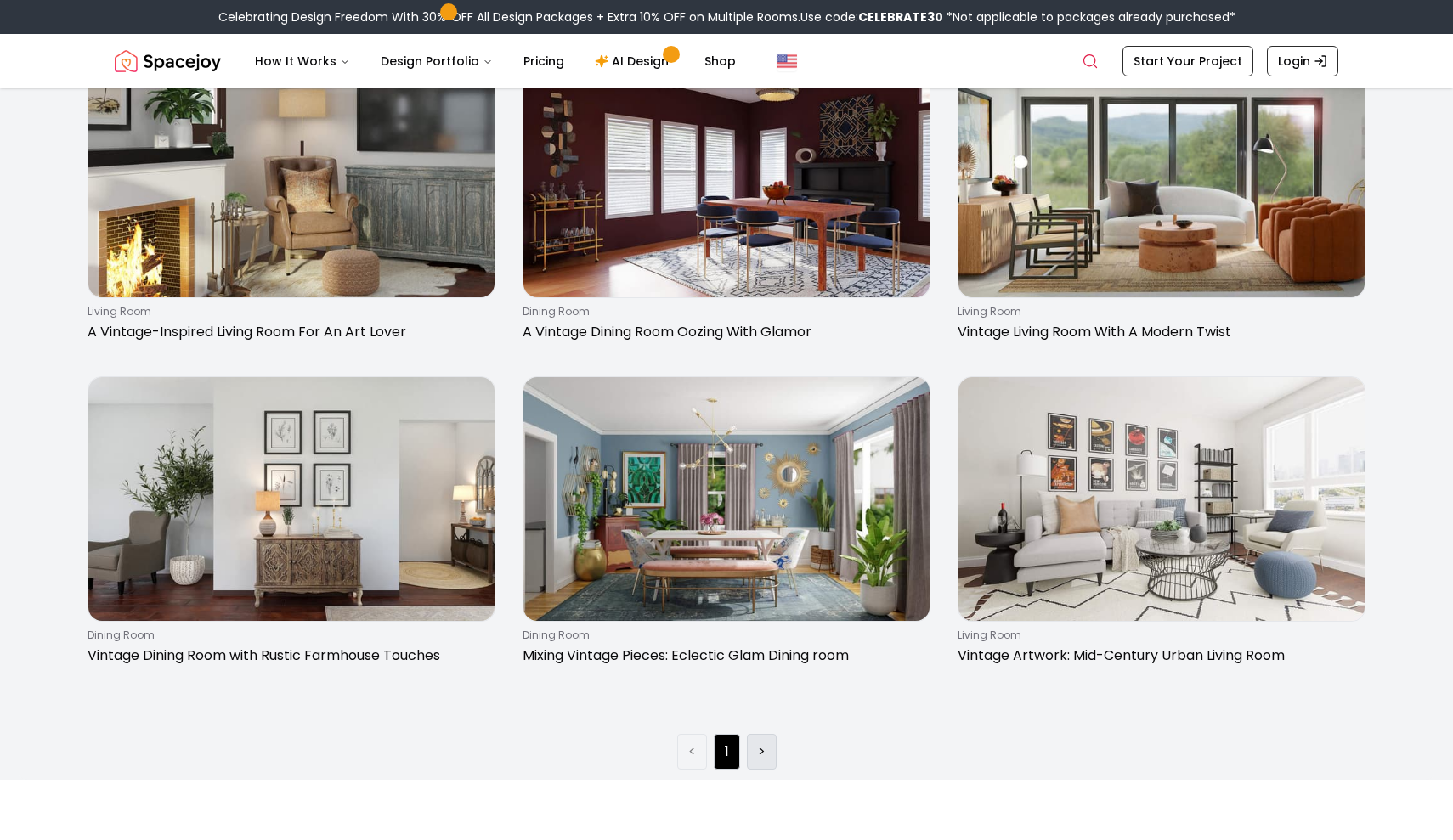
click at [758, 756] on link ">" at bounding box center [762, 751] width 8 height 21
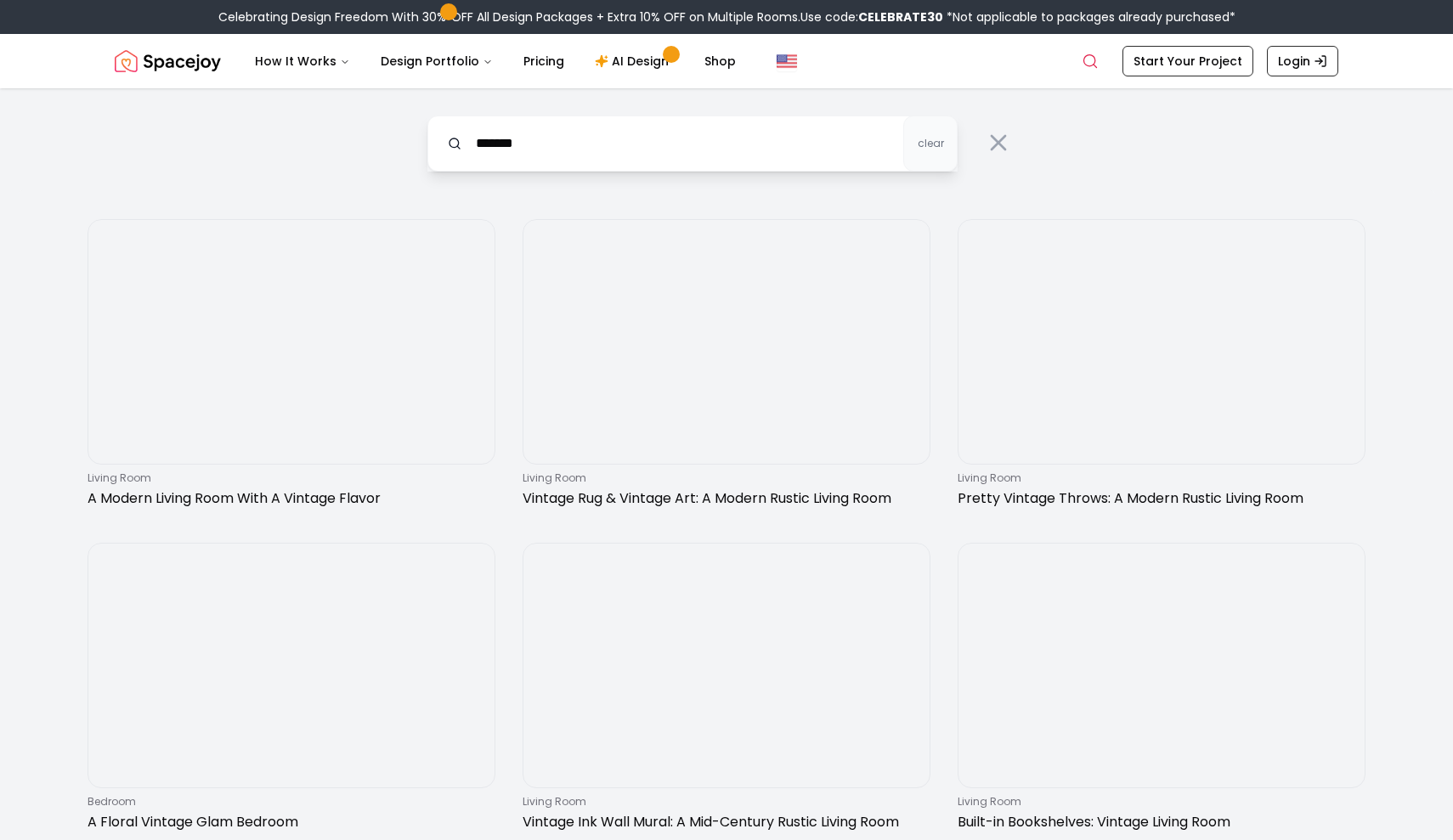
scroll to position [0, 0]
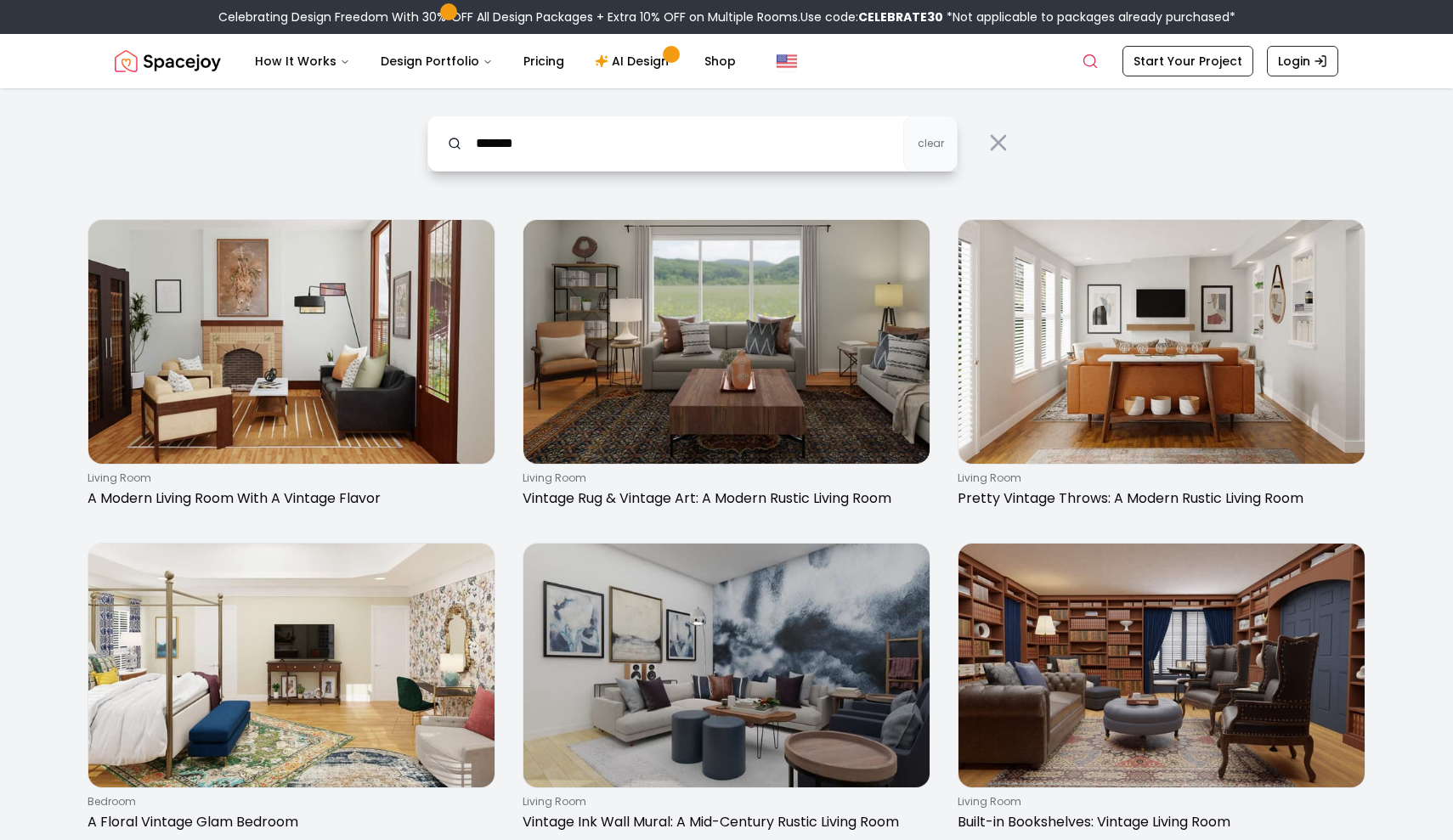
click at [478, 138] on input "*******" at bounding box center [691, 143] width 530 height 56
type input "**********"
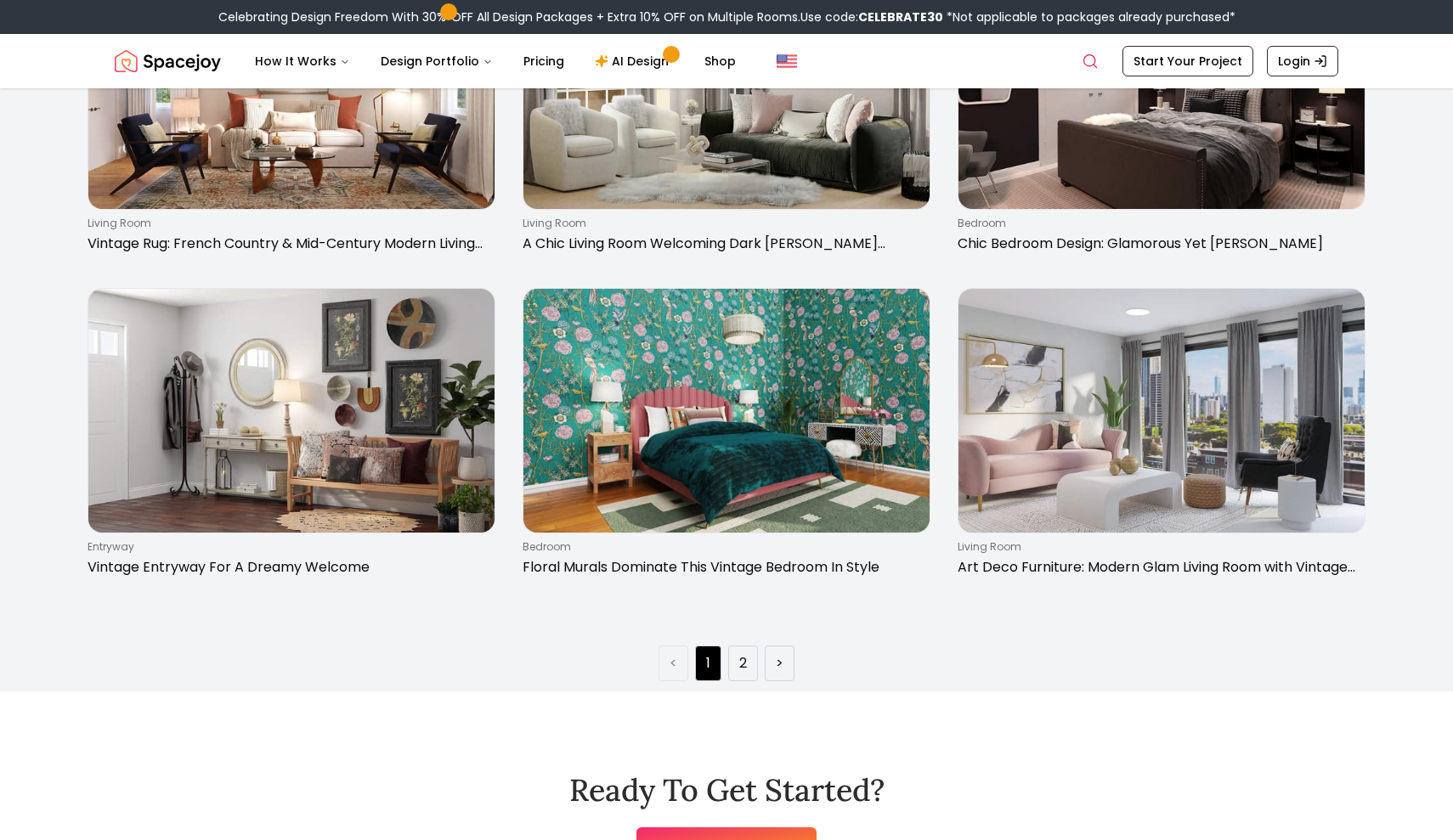
scroll to position [2844, 0]
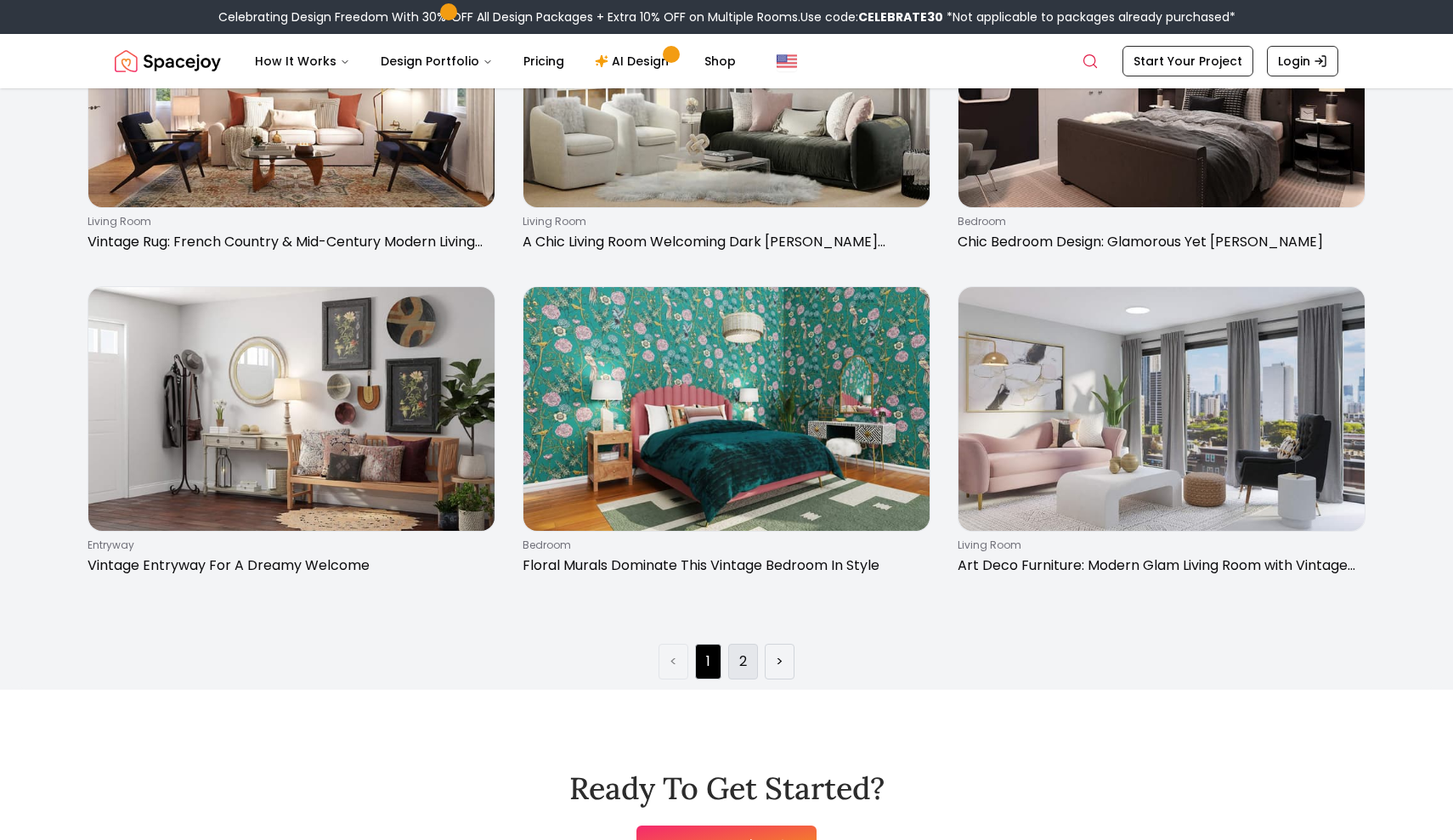
click at [738, 675] on li "2" at bounding box center [743, 662] width 29 height 35
click at [738, 660] on li "2" at bounding box center [743, 662] width 29 height 35
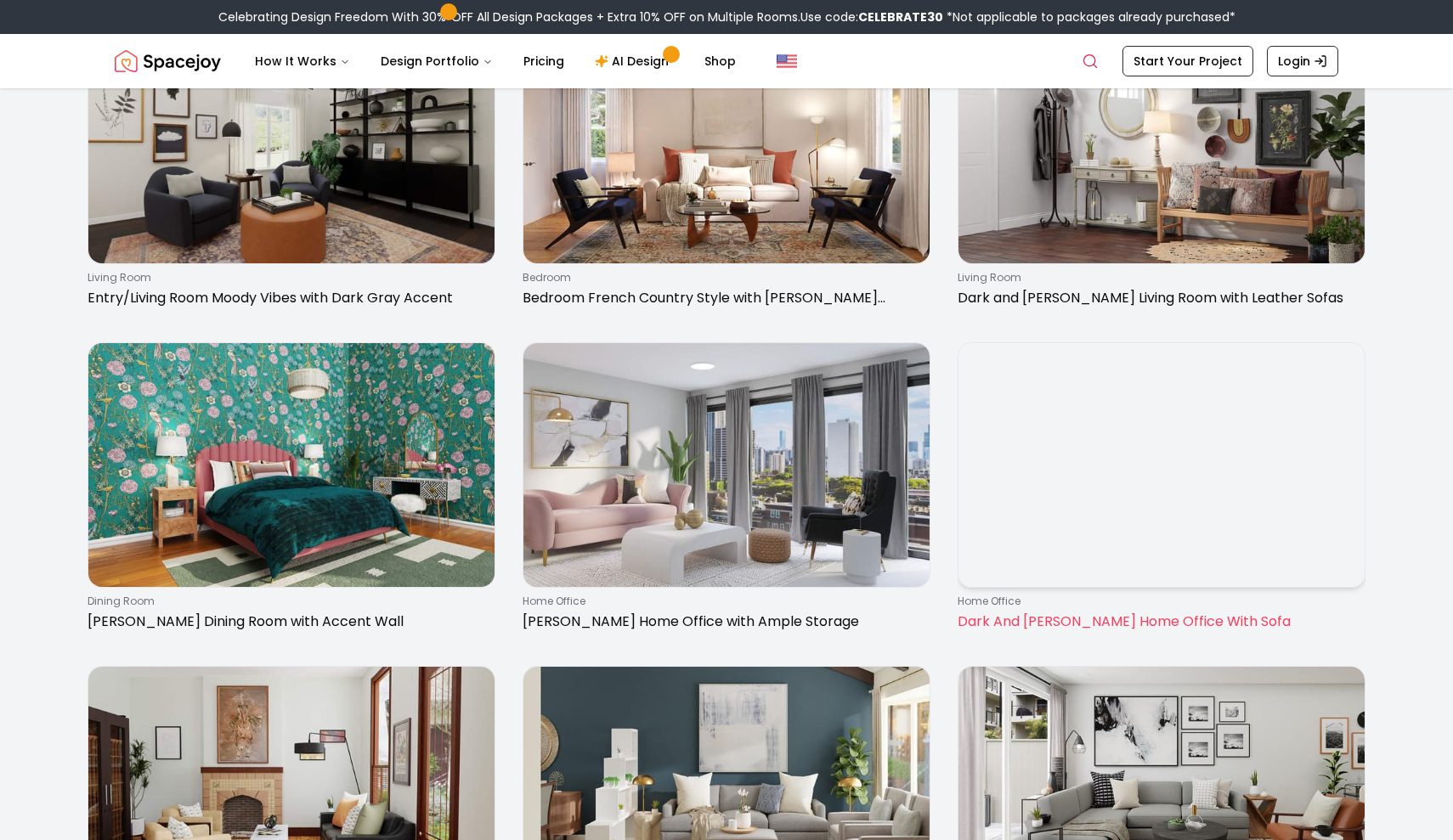
scroll to position [704, 0]
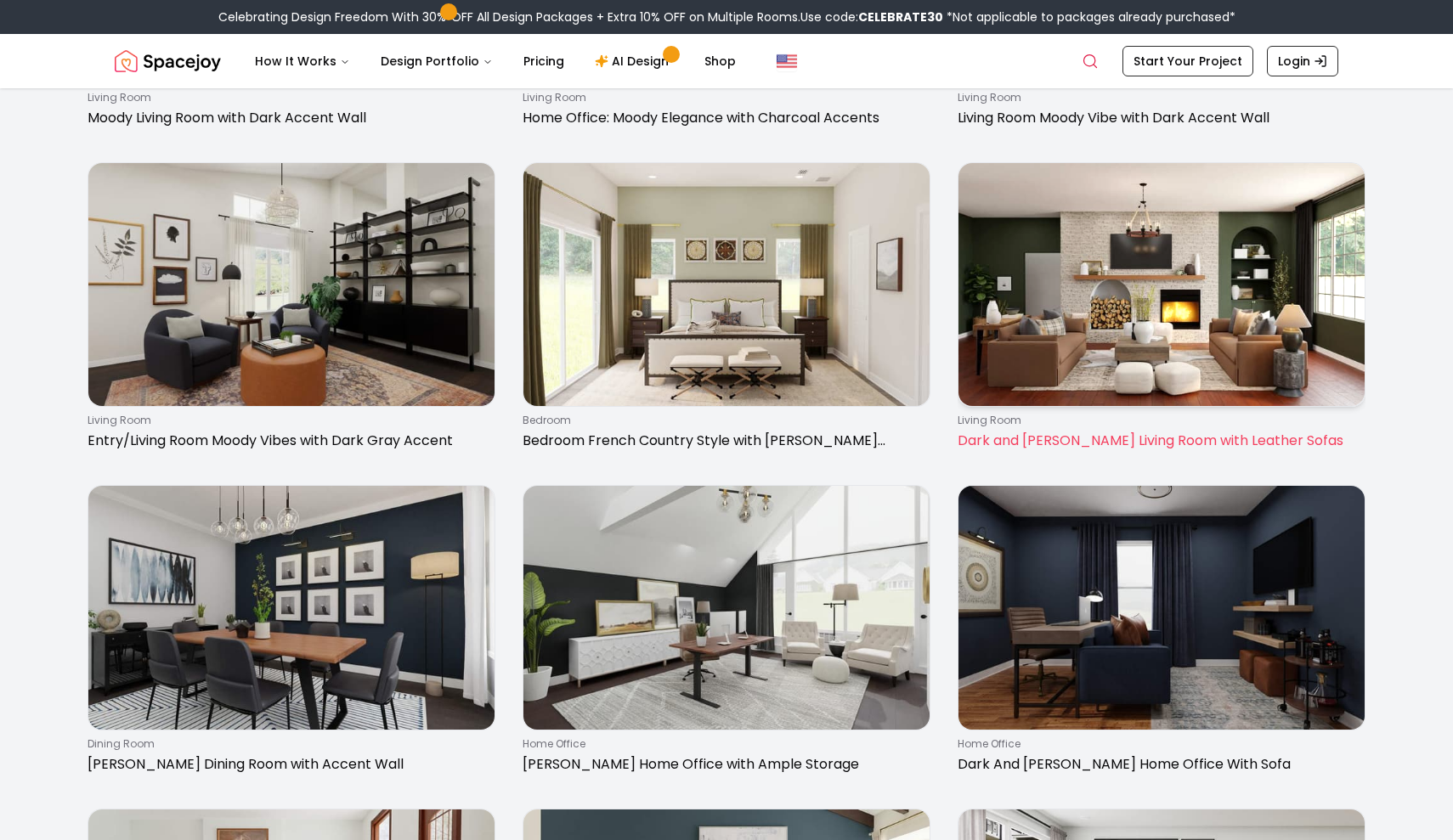
click at [1078, 298] on img at bounding box center [1161, 285] width 406 height 244
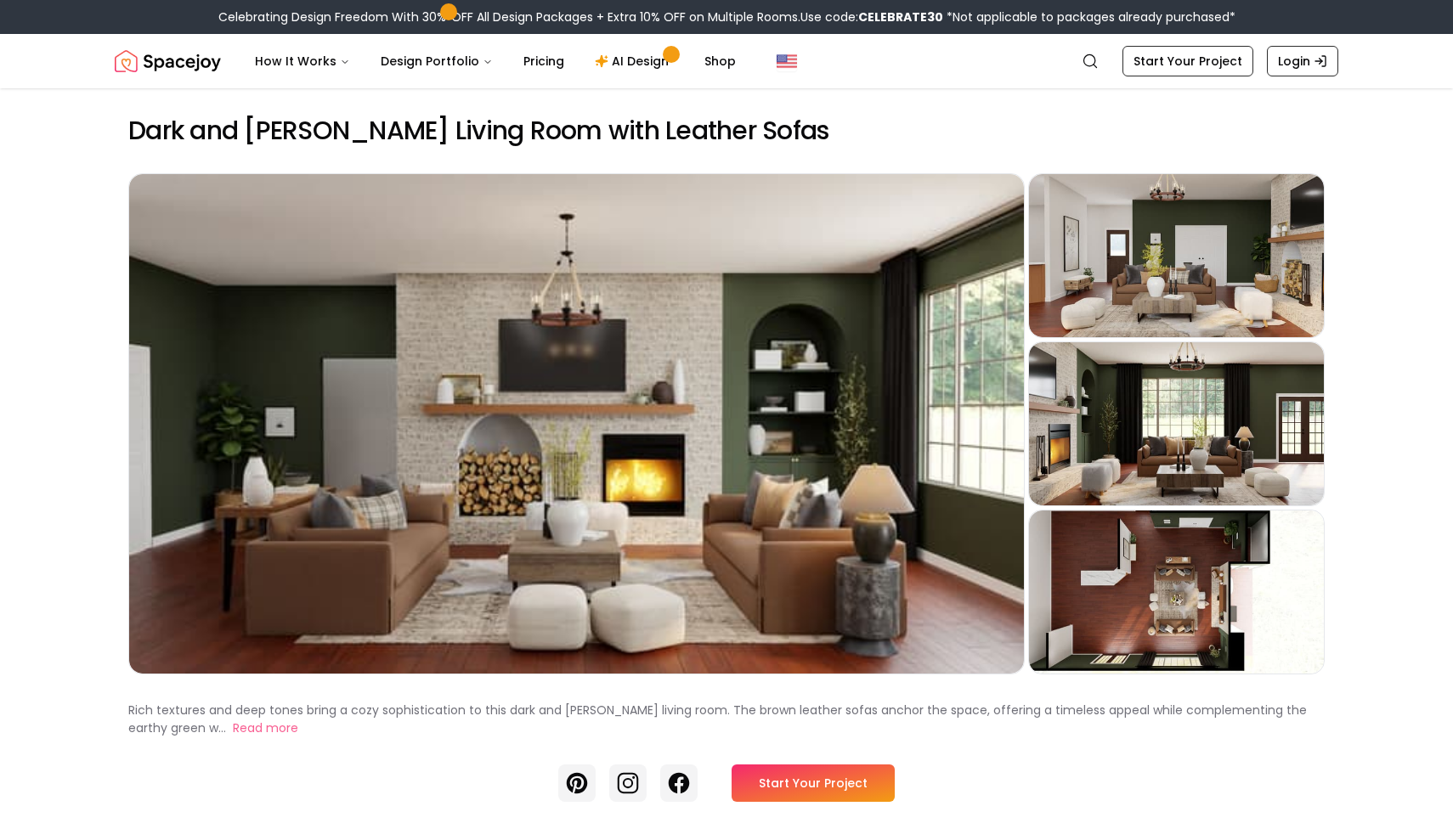
click at [801, 782] on link "Start Your Project" at bounding box center [813, 783] width 164 height 37
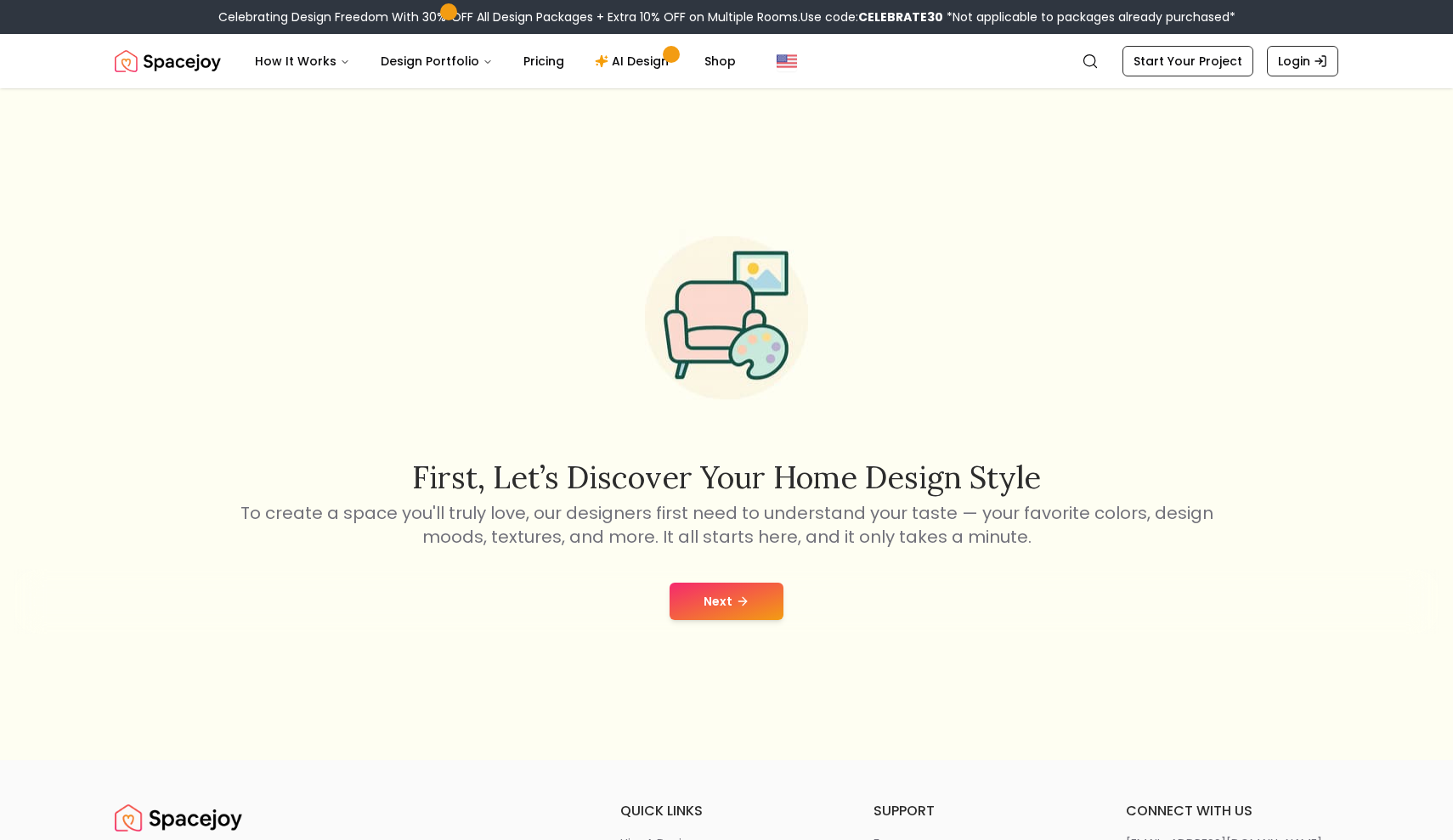
click at [743, 593] on button "Next" at bounding box center [726, 601] width 114 height 37
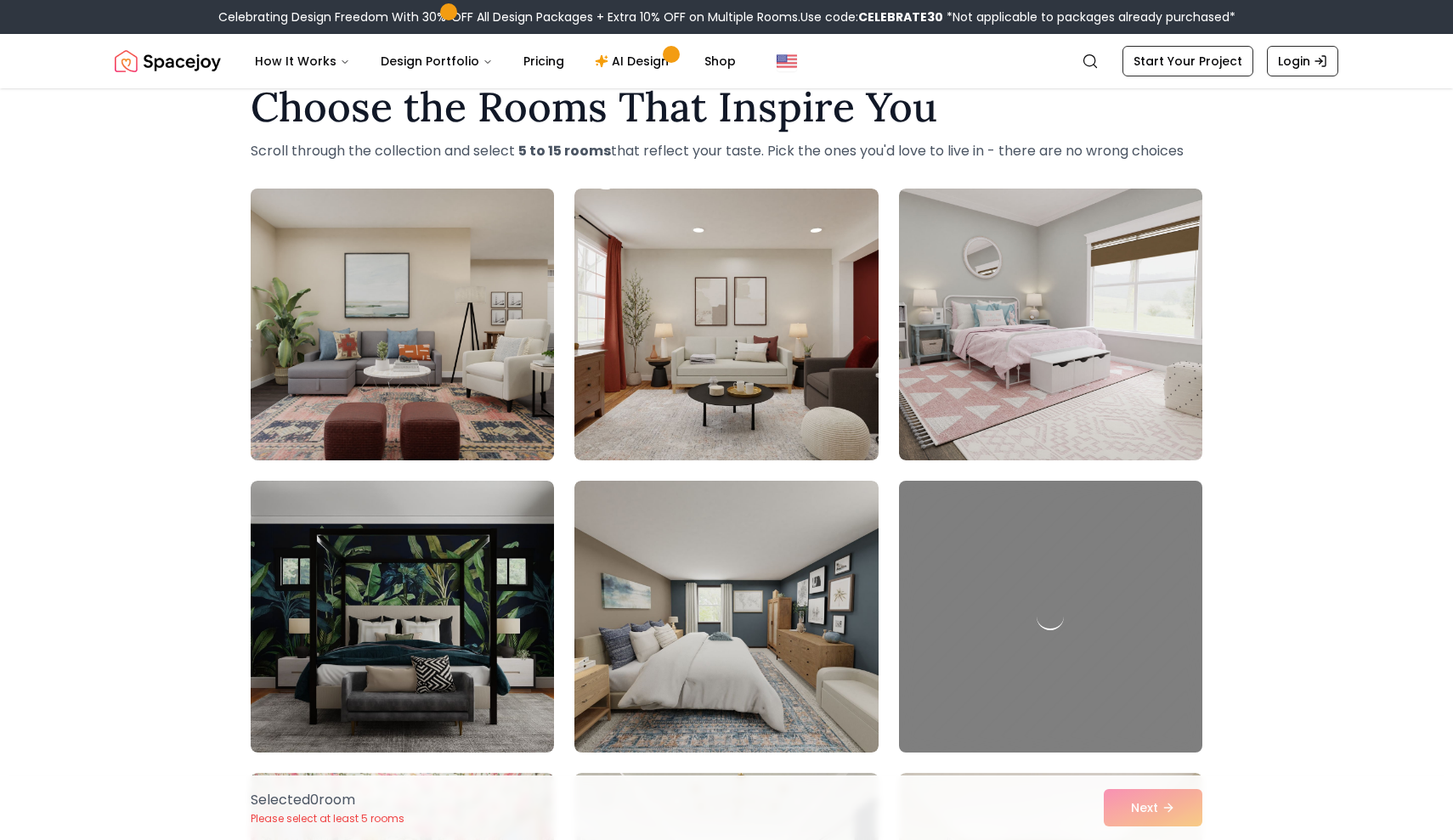
scroll to position [45, 0]
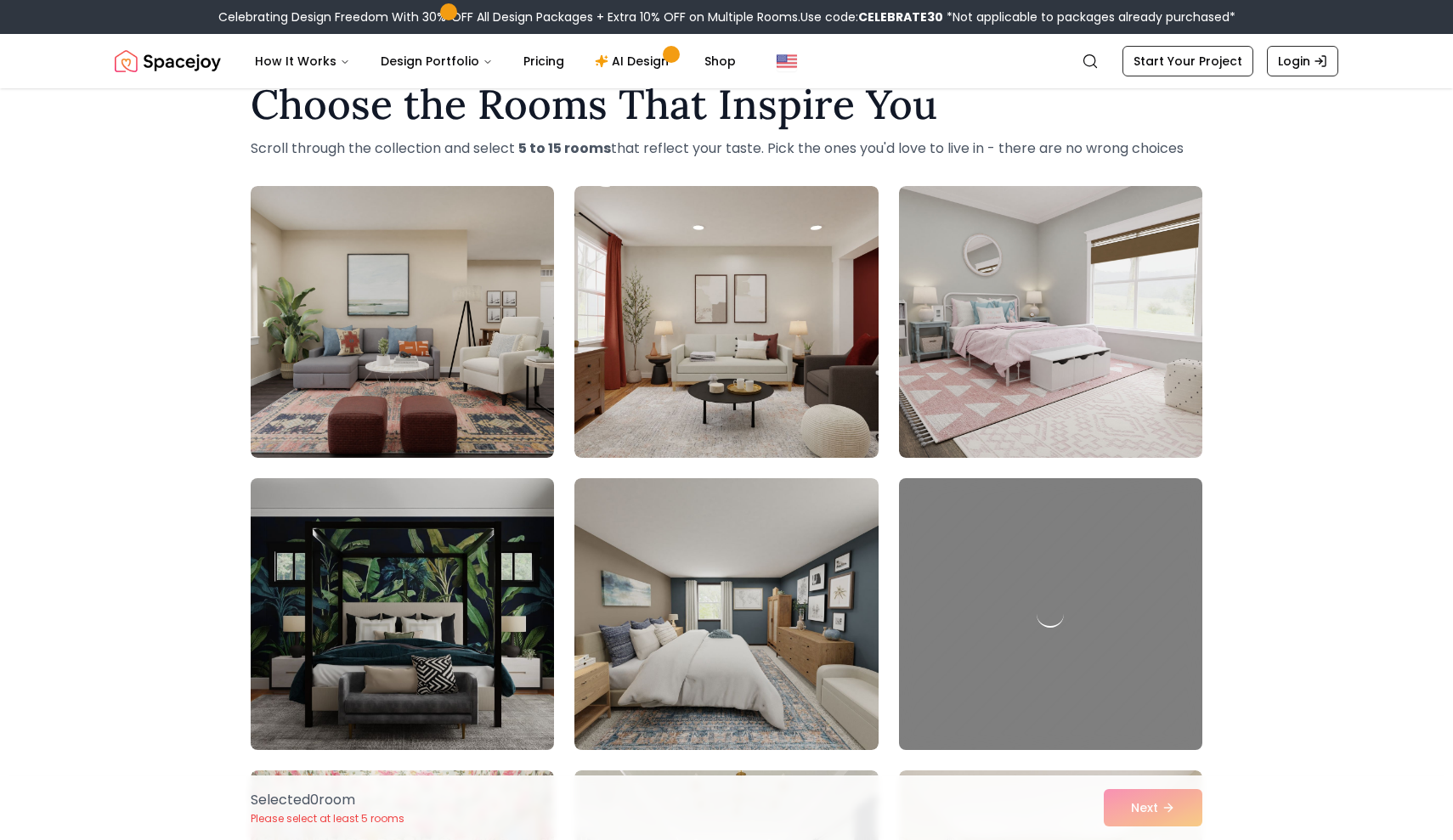
click at [475, 585] on img at bounding box center [401, 615] width 318 height 286
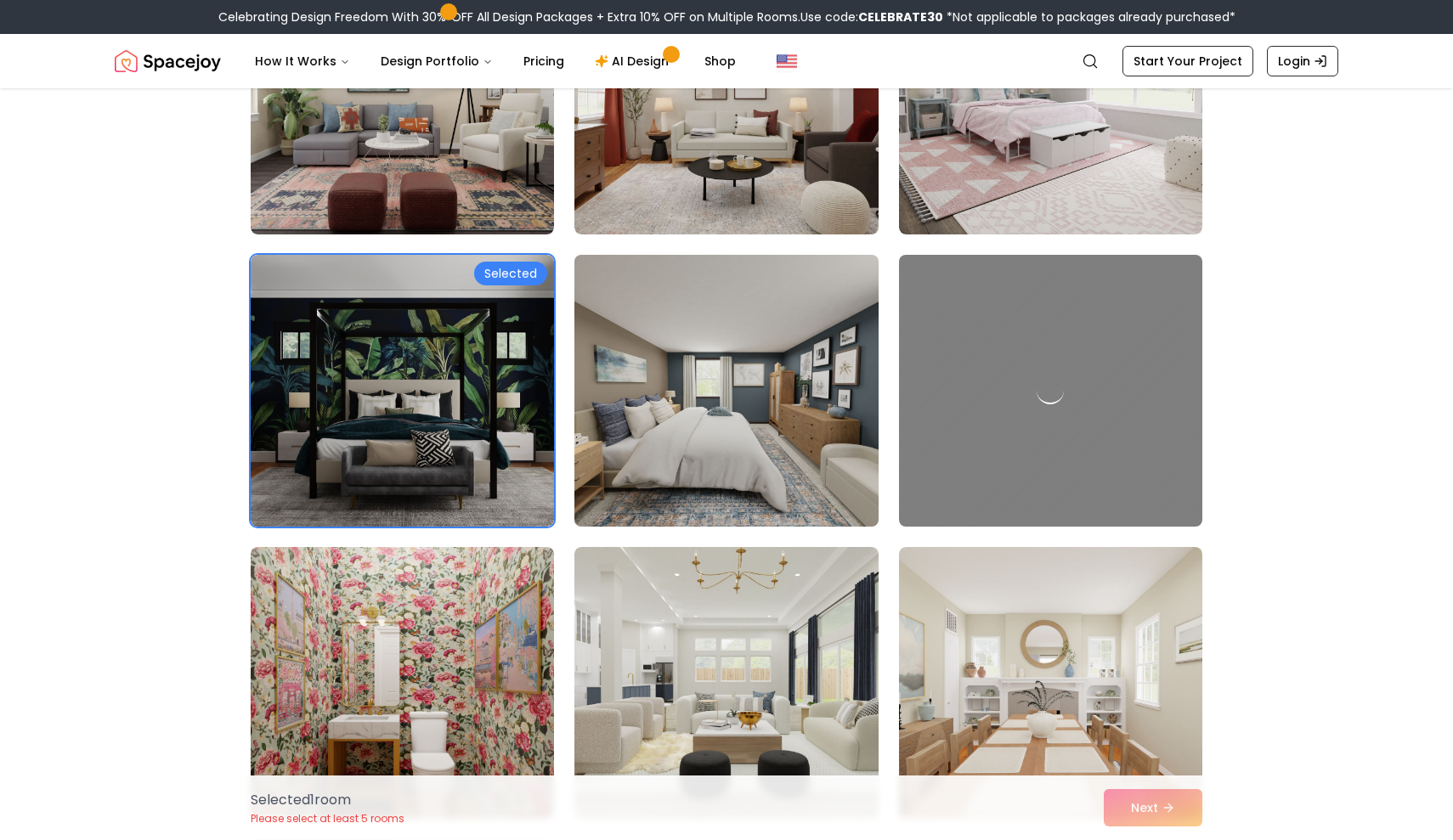
scroll to position [443, 0]
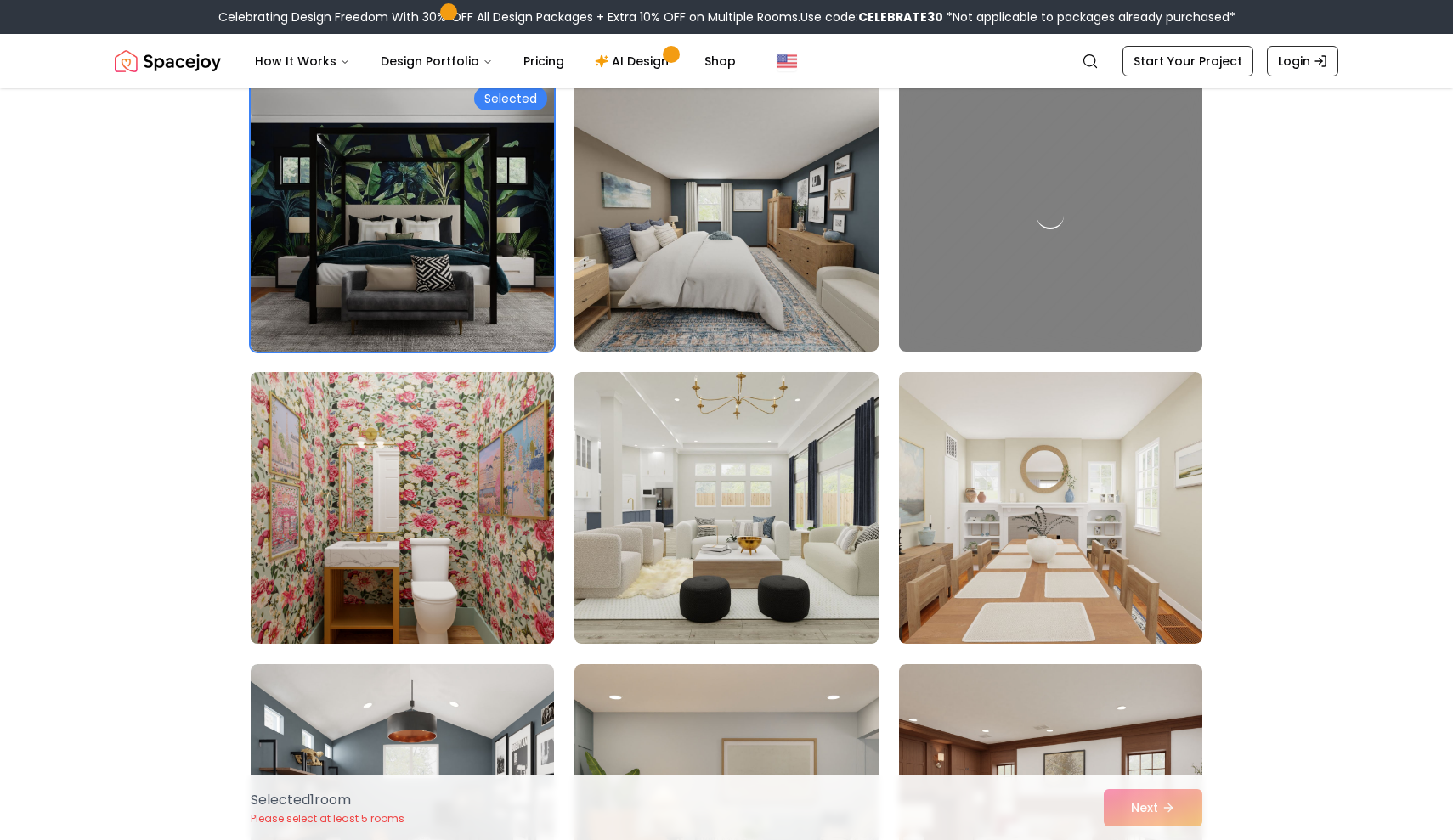
click at [478, 525] on img at bounding box center [401, 508] width 318 height 286
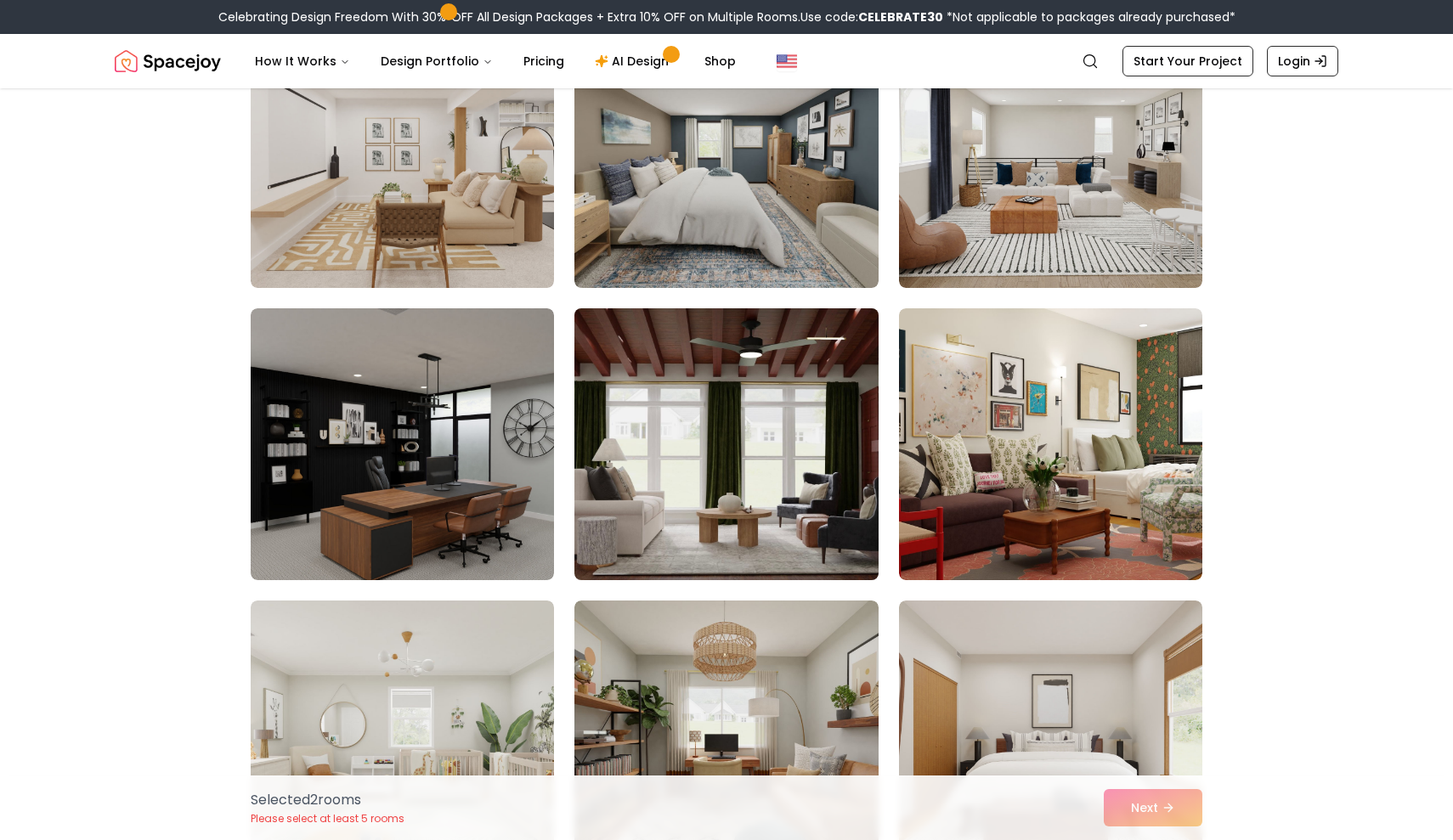
scroll to position [1973, 0]
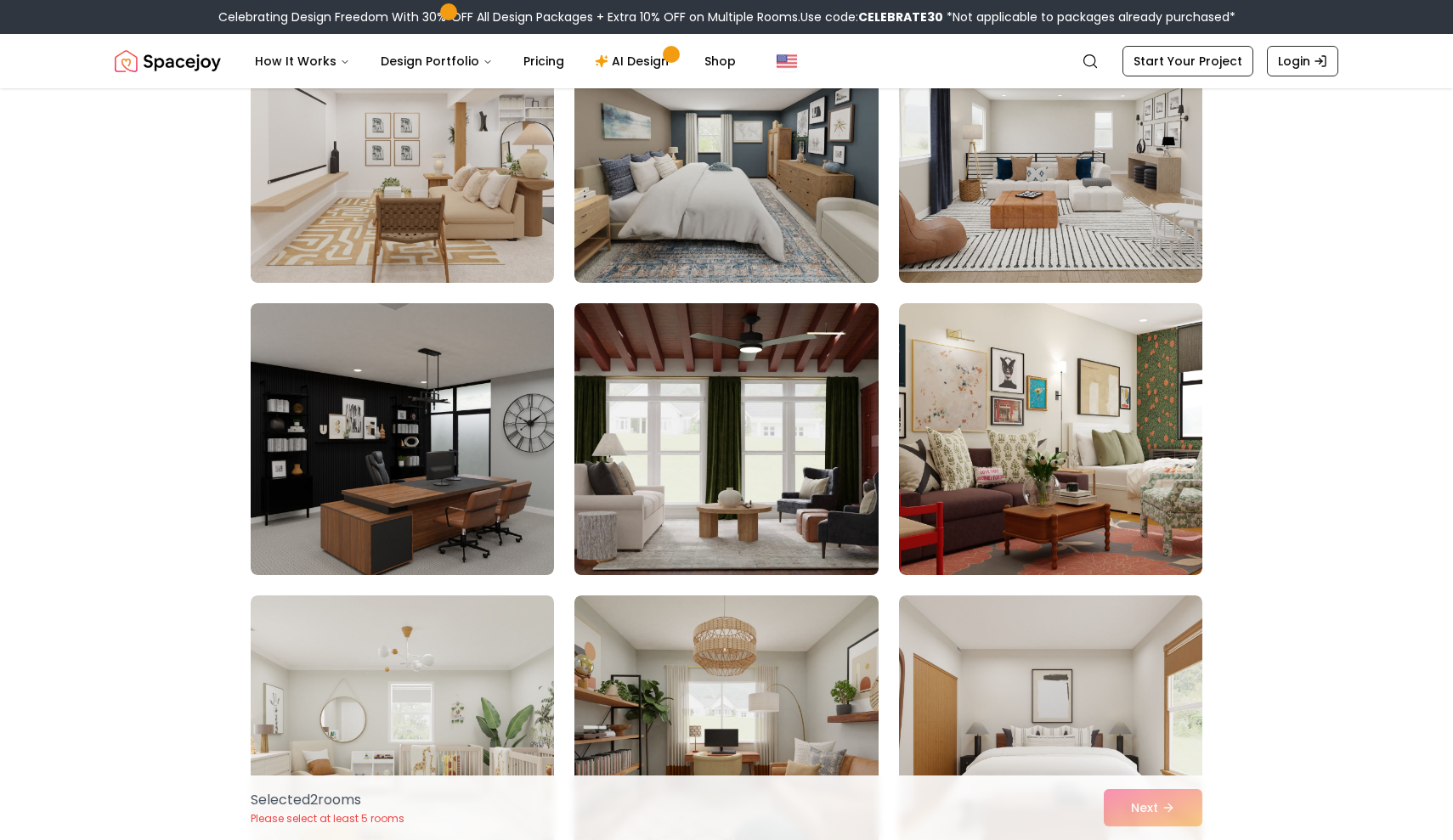
click at [748, 531] on img at bounding box center [726, 440] width 318 height 286
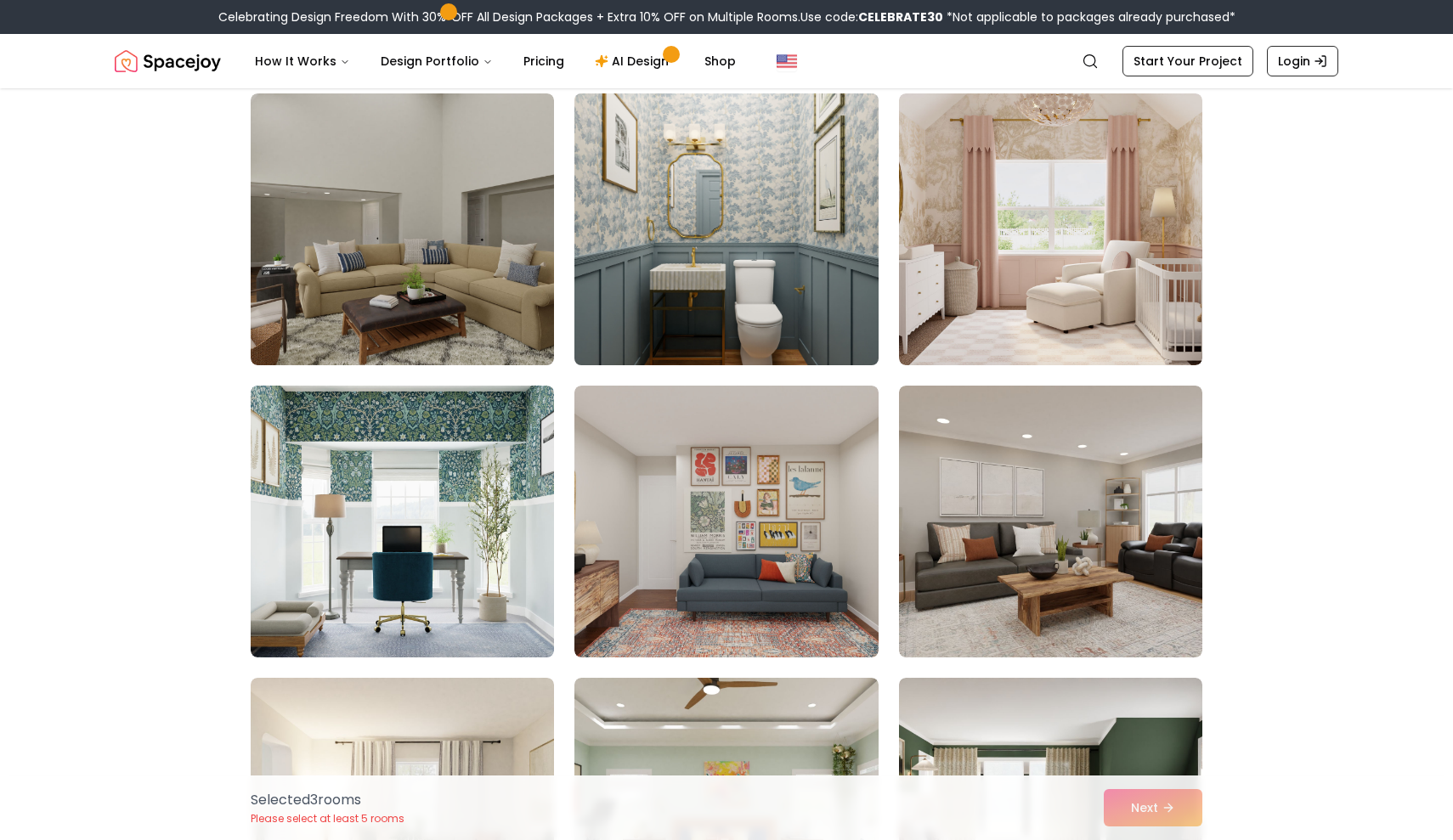
scroll to position [4521, 0]
click at [754, 330] on img at bounding box center [726, 229] width 318 height 286
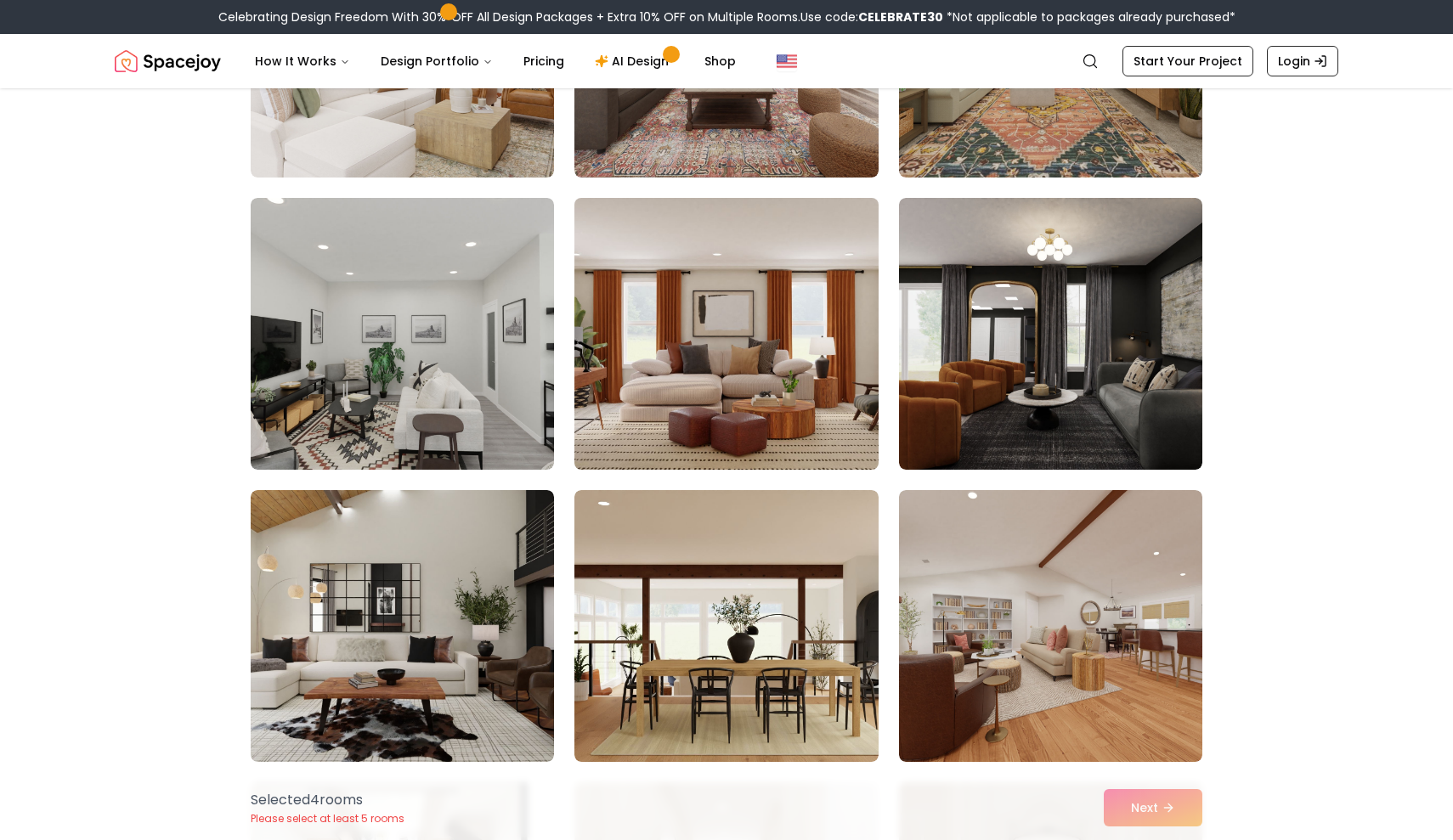
scroll to position [5592, 0]
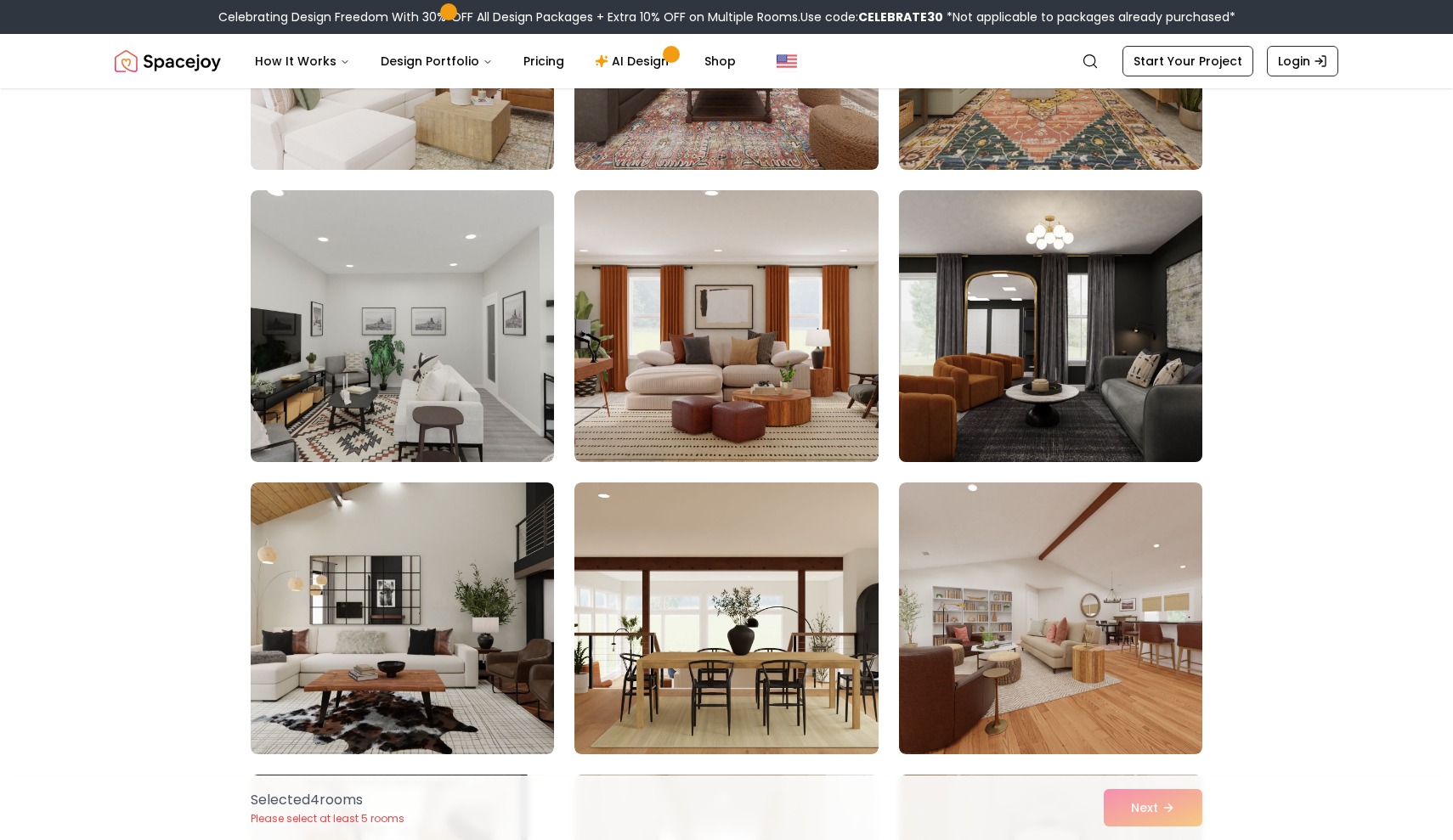
click at [1032, 406] on img at bounding box center [1050, 326] width 318 height 286
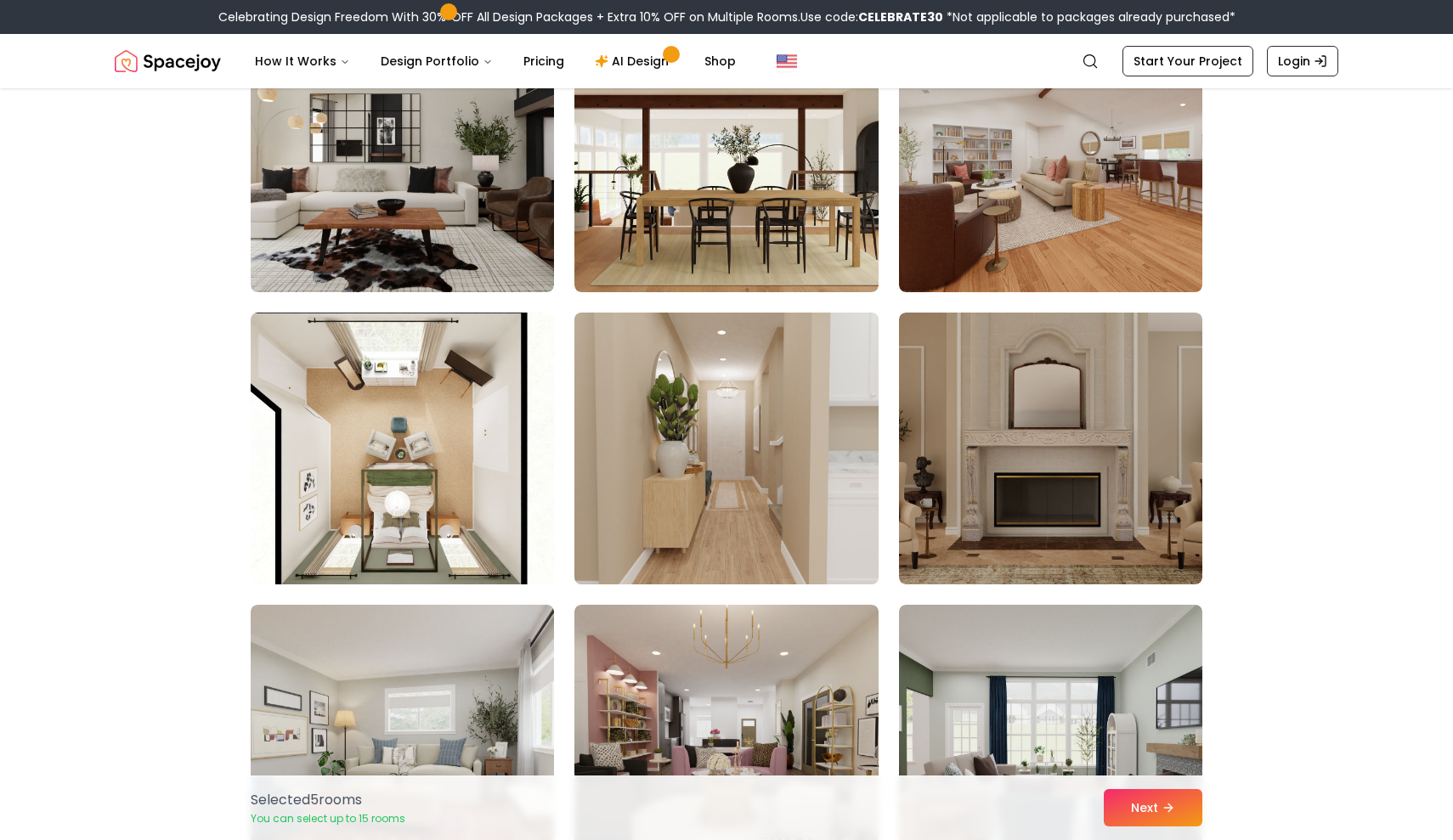
scroll to position [6089, 0]
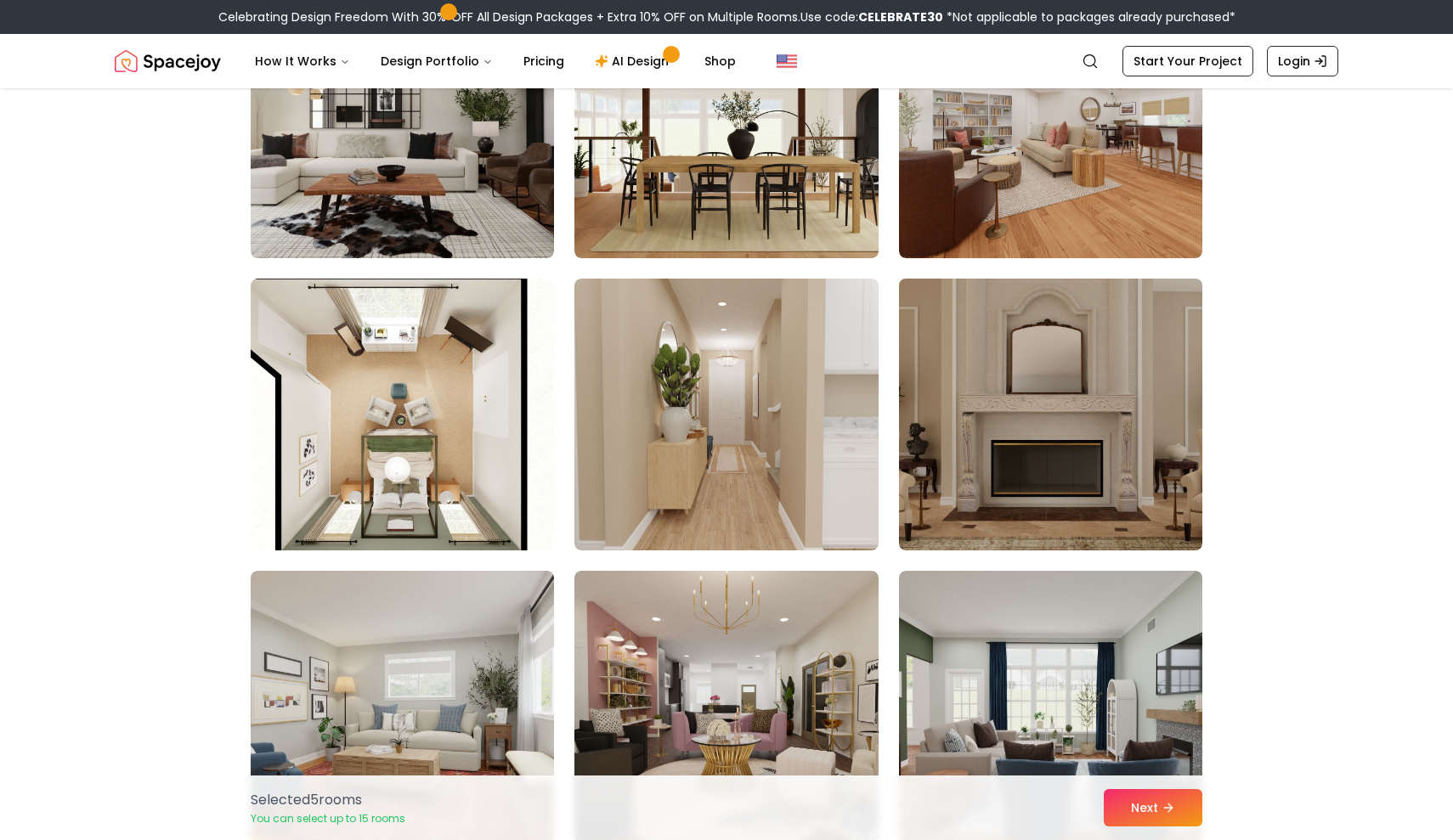
click at [987, 490] on img at bounding box center [1050, 415] width 318 height 286
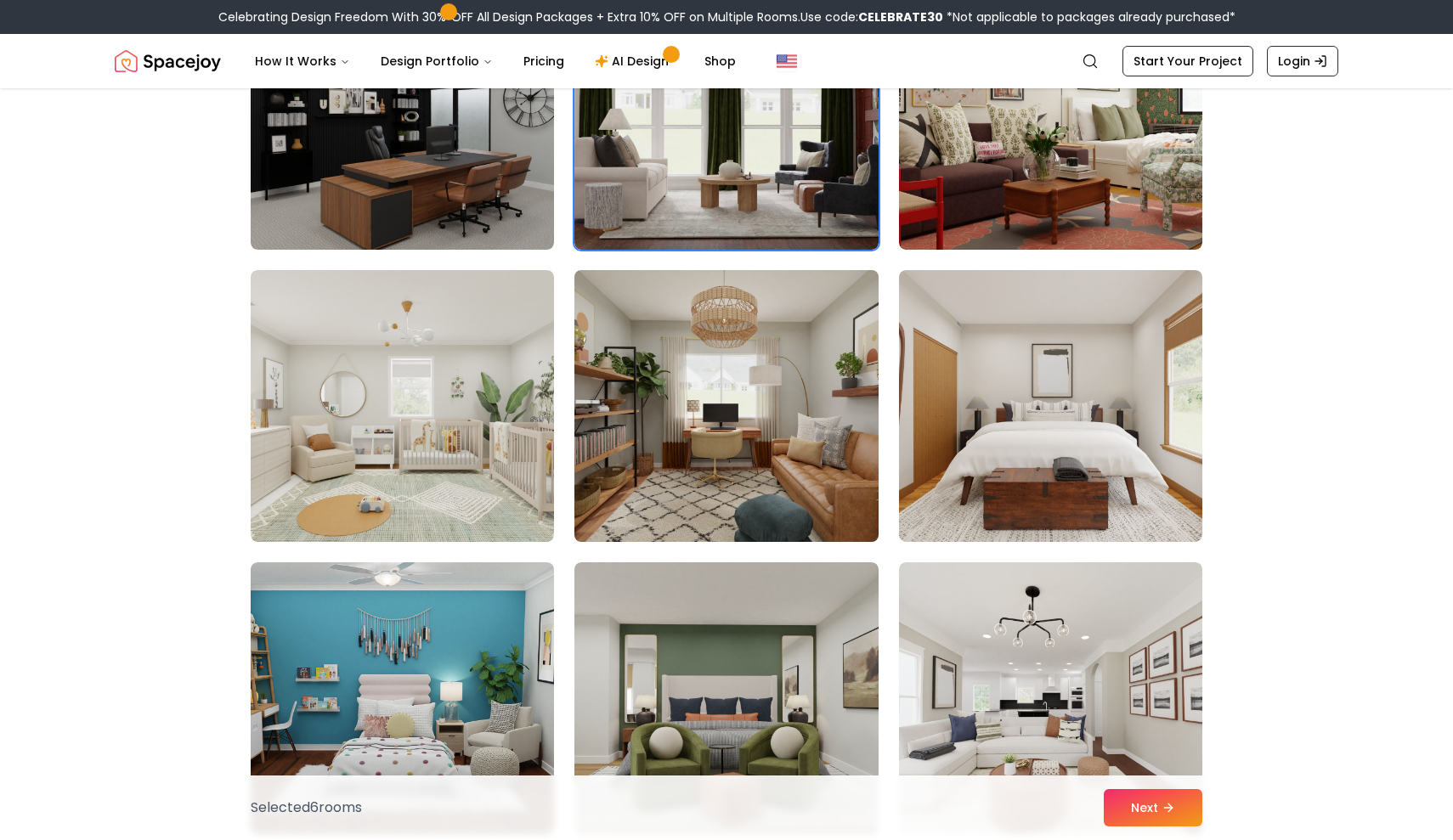
scroll to position [2377, 0]
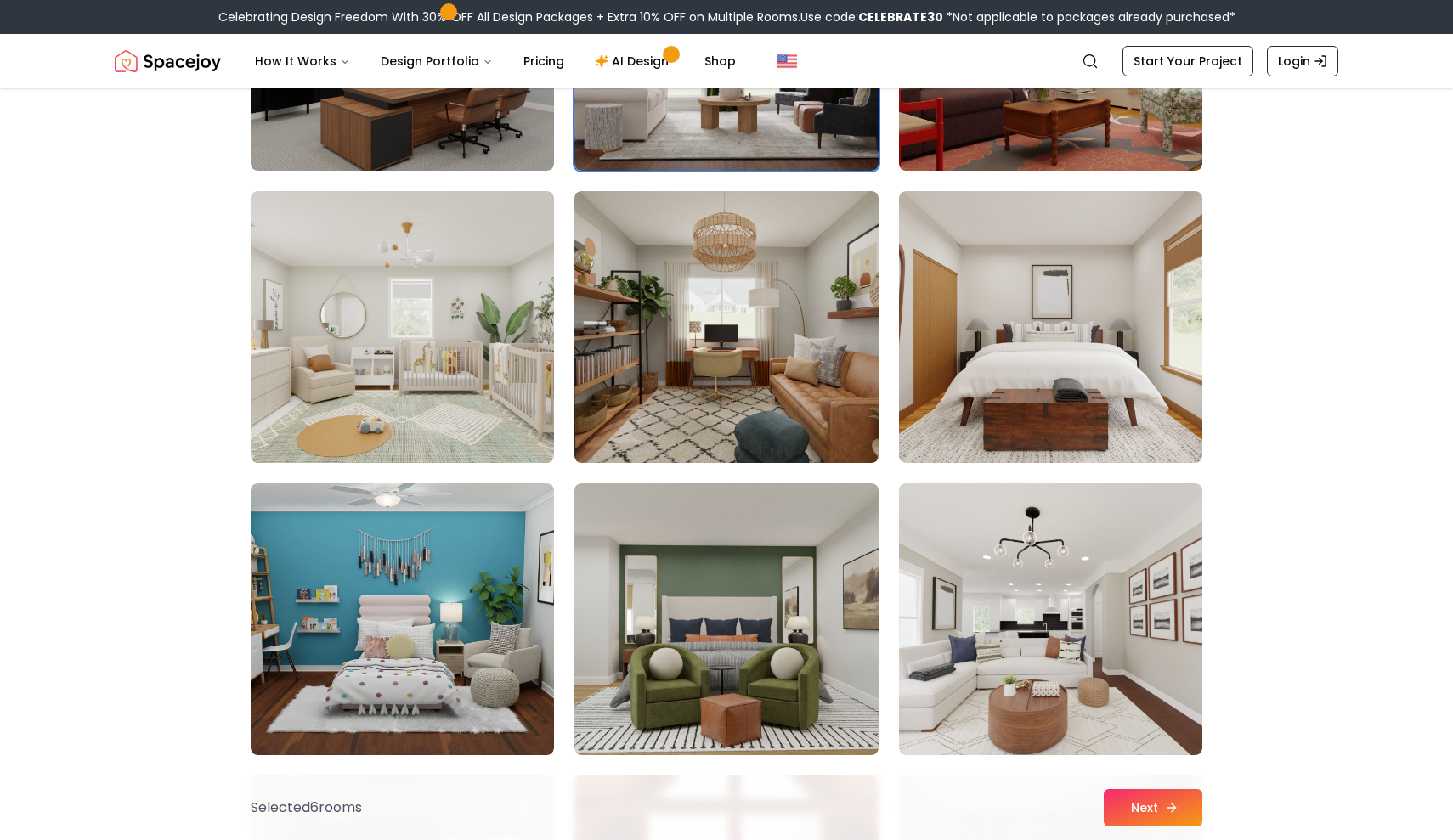
click at [1127, 802] on button "Next" at bounding box center [1152, 808] width 99 height 37
